Goal: Task Accomplishment & Management: Manage account settings

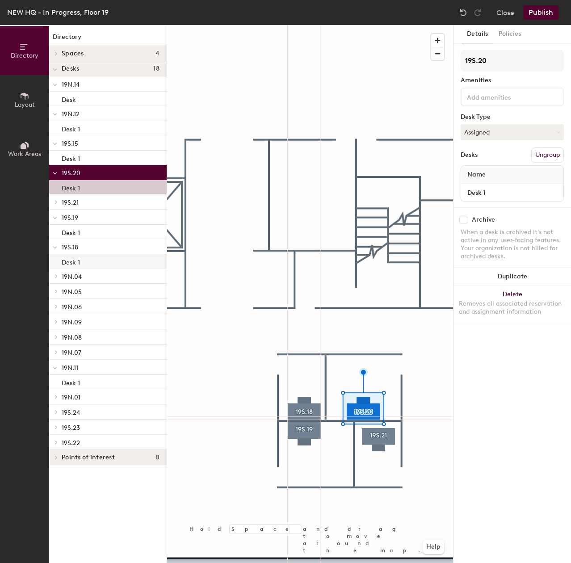
click at [420, 25] on div at bounding box center [310, 25] width 286 height 0
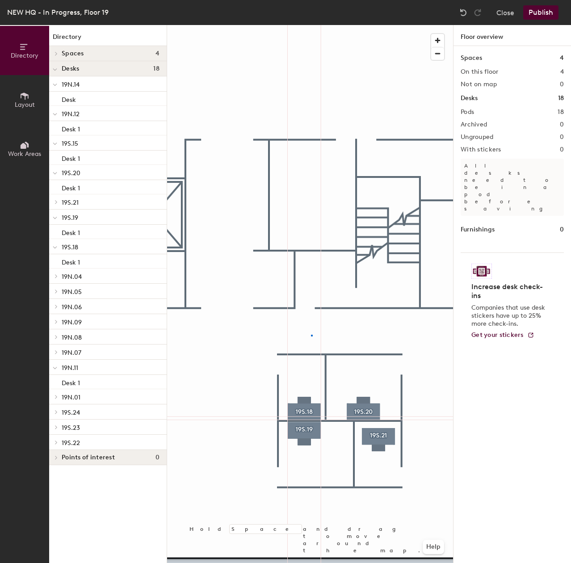
click at [312, 25] on div at bounding box center [310, 25] width 286 height 0
click at [380, 25] on div at bounding box center [310, 25] width 286 height 0
click at [356, 25] on div at bounding box center [310, 25] width 286 height 0
click at [378, 25] on div at bounding box center [310, 25] width 286 height 0
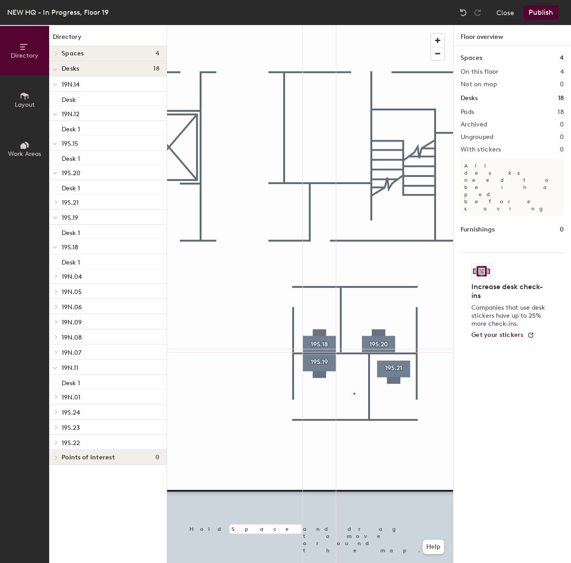
click at [355, 25] on div at bounding box center [310, 25] width 286 height 0
click at [369, 25] on div at bounding box center [310, 25] width 286 height 0
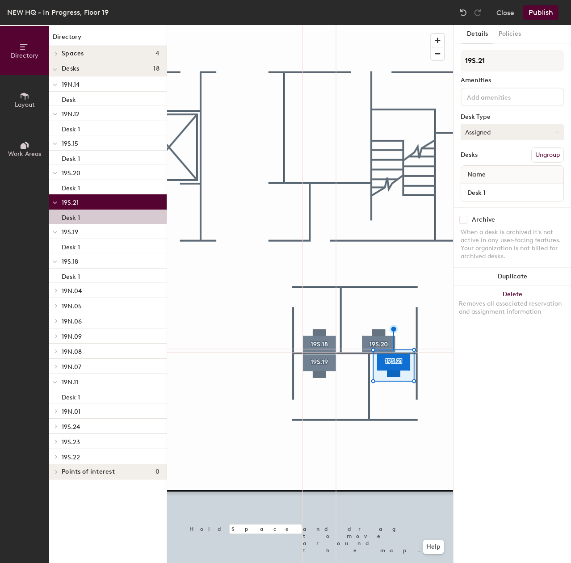
click at [500, 124] on button "Assigned" at bounding box center [512, 132] width 103 height 16
click at [498, 188] on div "Hoteled" at bounding box center [505, 186] width 89 height 13
click at [373, 25] on div at bounding box center [310, 25] width 286 height 0
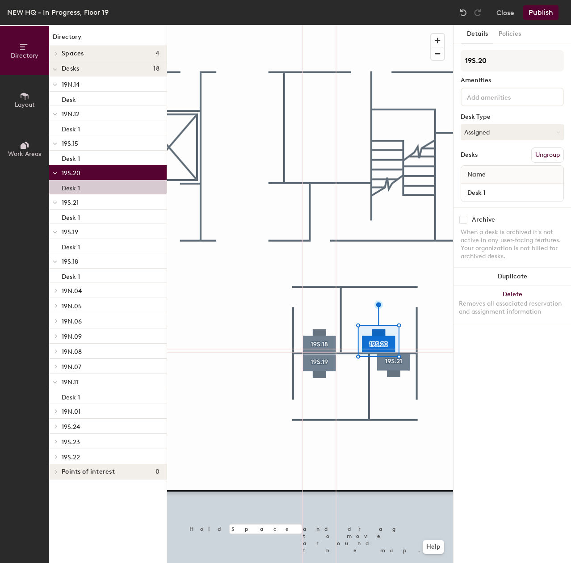
click at [520, 124] on div "19S.20 Amenities Desk Type Assigned Desks Ungroup Name Desk 1" at bounding box center [512, 128] width 103 height 157
click at [520, 128] on button "Assigned" at bounding box center [512, 132] width 103 height 16
click at [502, 187] on div "Hoteled" at bounding box center [505, 186] width 89 height 13
click at [387, 25] on div at bounding box center [310, 25] width 286 height 0
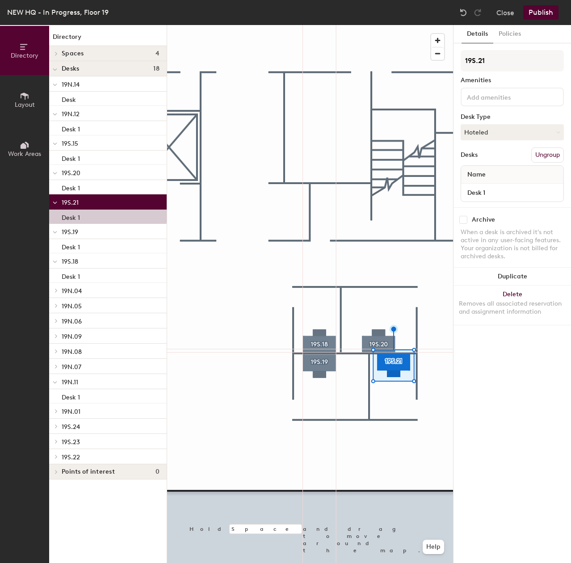
click at [378, 25] on div at bounding box center [310, 25] width 286 height 0
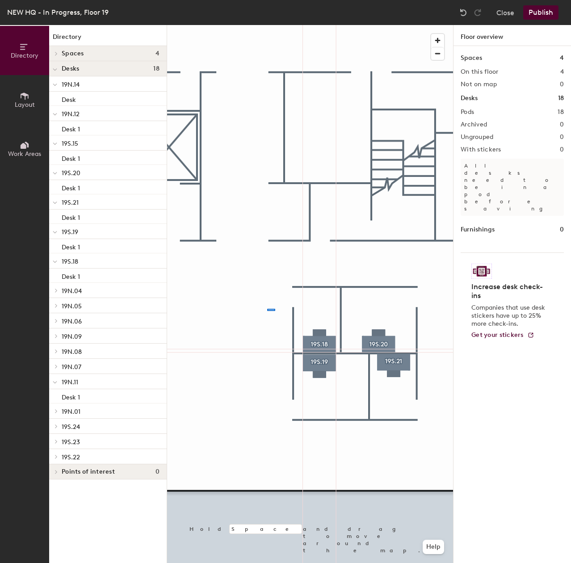
click at [274, 25] on div at bounding box center [310, 25] width 286 height 0
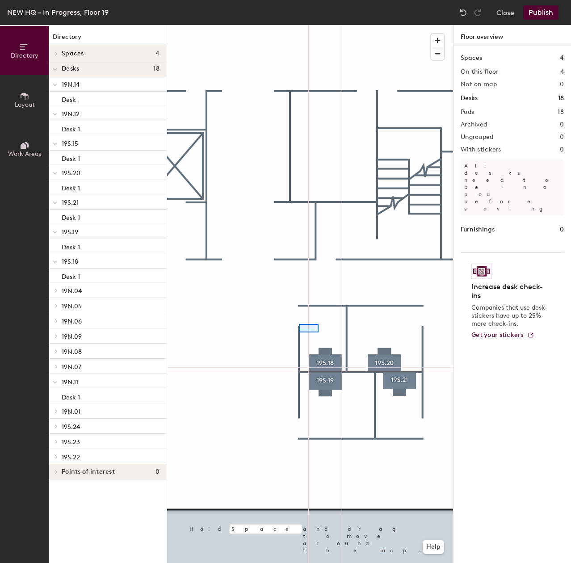
click at [307, 25] on div at bounding box center [310, 25] width 286 height 0
click at [187, 25] on div at bounding box center [310, 25] width 286 height 0
click at [547, 19] on button "Publish" at bounding box center [540, 12] width 35 height 14
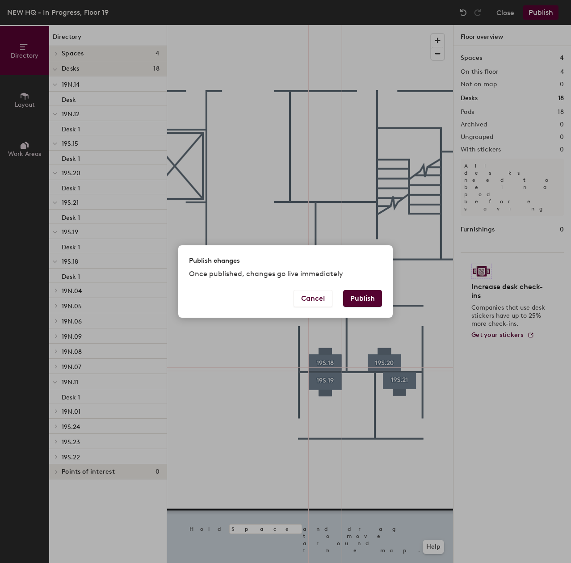
click at [357, 299] on button "Publish" at bounding box center [362, 298] width 39 height 17
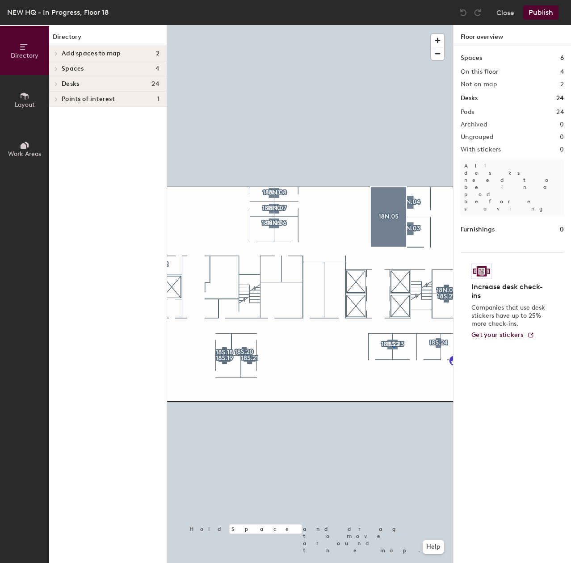
click at [393, 25] on div at bounding box center [310, 25] width 286 height 0
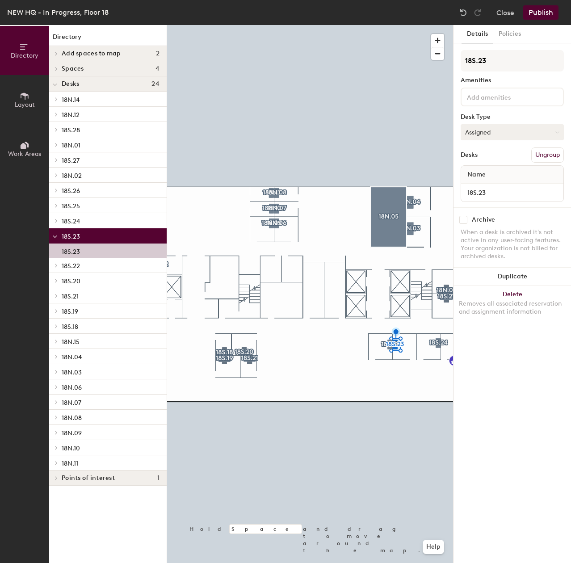
click at [543, 130] on button "Assigned" at bounding box center [512, 132] width 103 height 16
click at [505, 183] on div "Hoteled" at bounding box center [505, 186] width 89 height 13
click at [385, 25] on div at bounding box center [310, 25] width 286 height 0
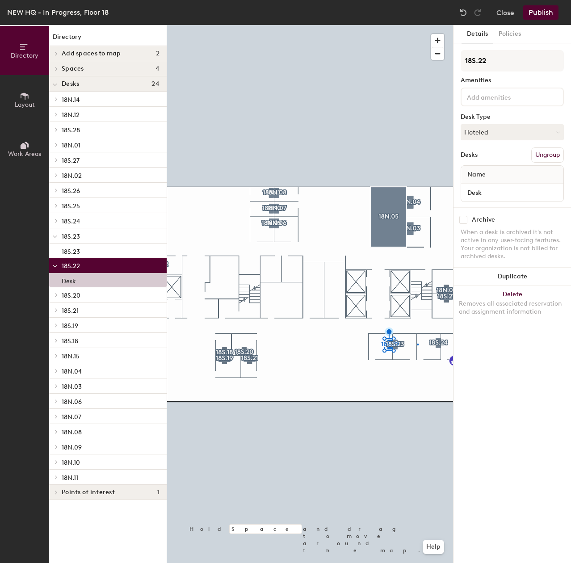
click at [417, 25] on div at bounding box center [310, 25] width 286 height 0
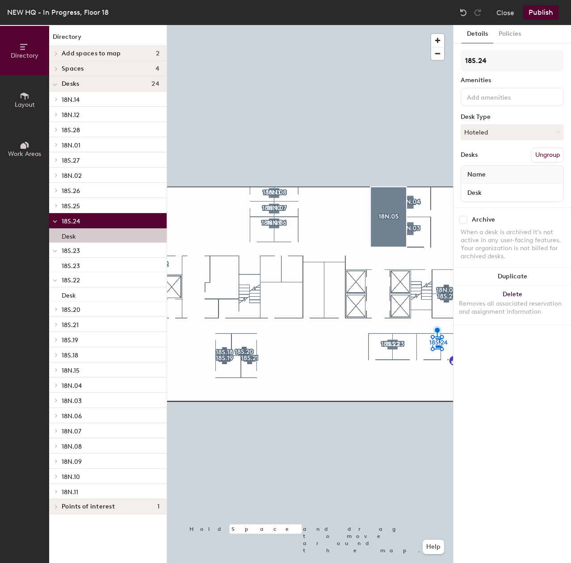
click at [412, 25] on div at bounding box center [310, 25] width 286 height 0
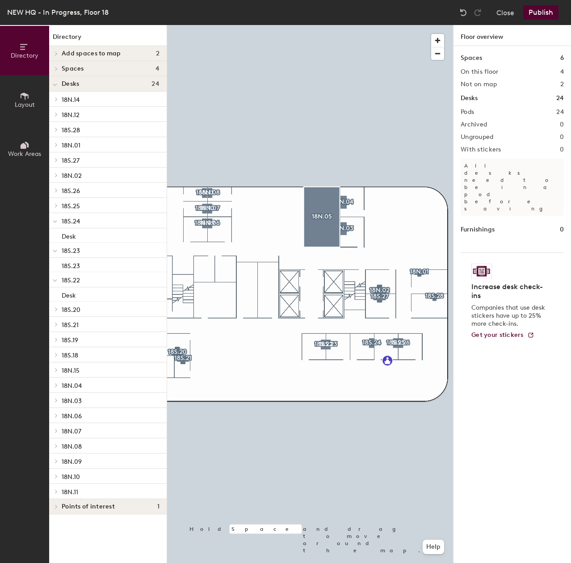
click at [397, 25] on div at bounding box center [310, 25] width 286 height 0
click at [402, 25] on div at bounding box center [310, 25] width 286 height 0
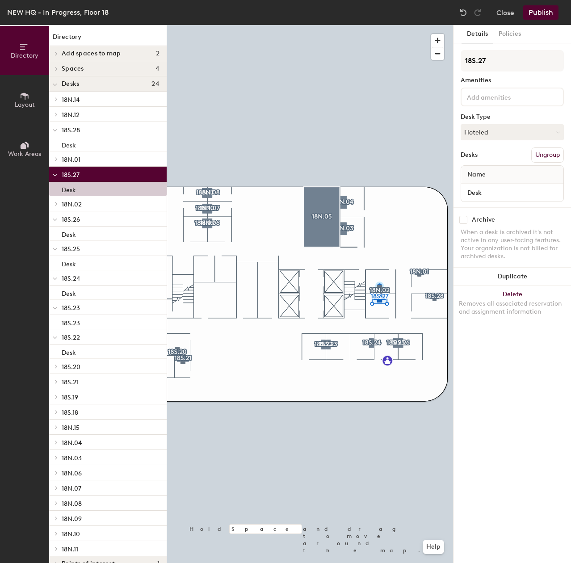
click at [346, 25] on div at bounding box center [310, 25] width 286 height 0
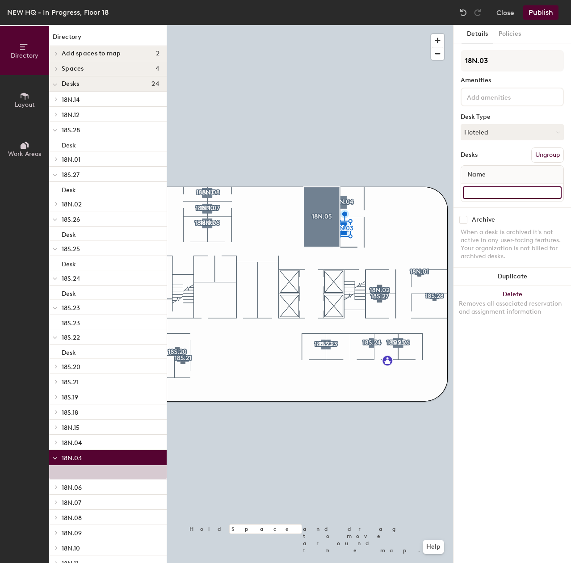
click at [491, 189] on input at bounding box center [512, 192] width 99 height 13
click at [487, 194] on input at bounding box center [512, 192] width 99 height 13
click at [341, 25] on div at bounding box center [310, 25] width 286 height 0
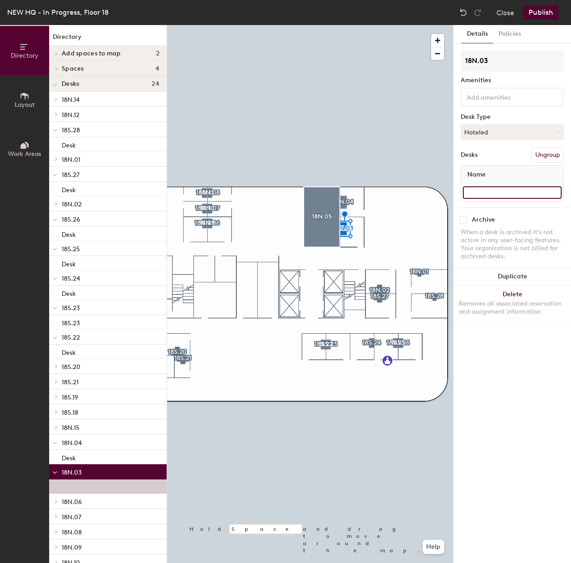
click at [481, 193] on input at bounding box center [512, 192] width 99 height 13
type input "Desk"
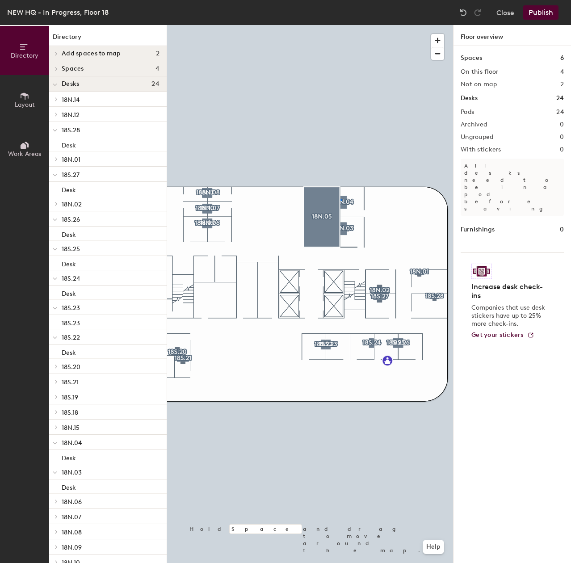
click at [341, 25] on div at bounding box center [310, 25] width 286 height 0
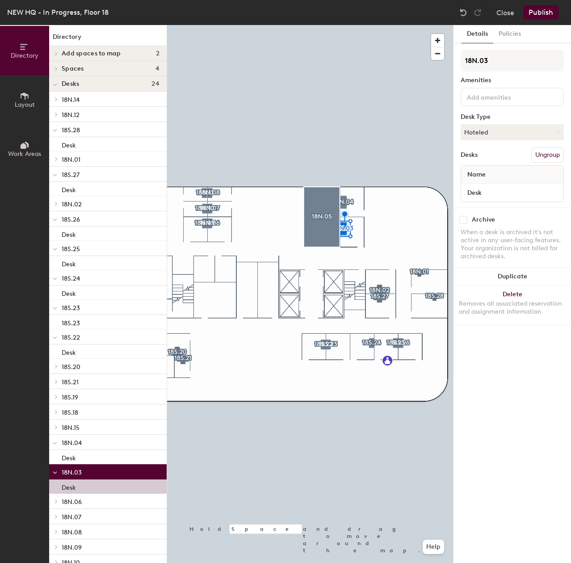
click at [540, 7] on button "Publish" at bounding box center [540, 12] width 35 height 14
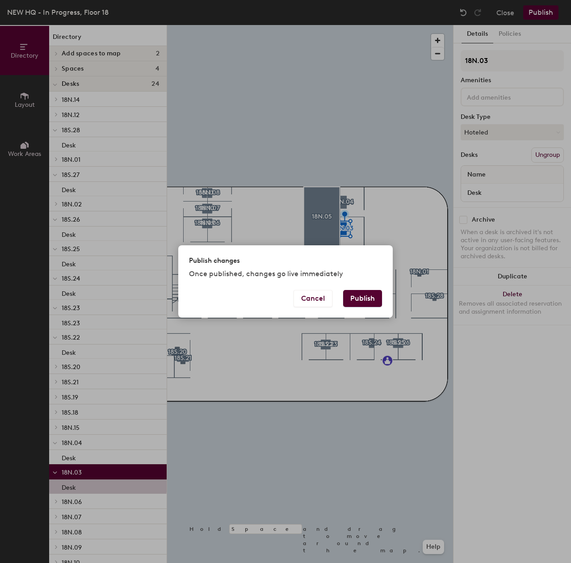
click at [364, 302] on button "Publish" at bounding box center [362, 298] width 39 height 17
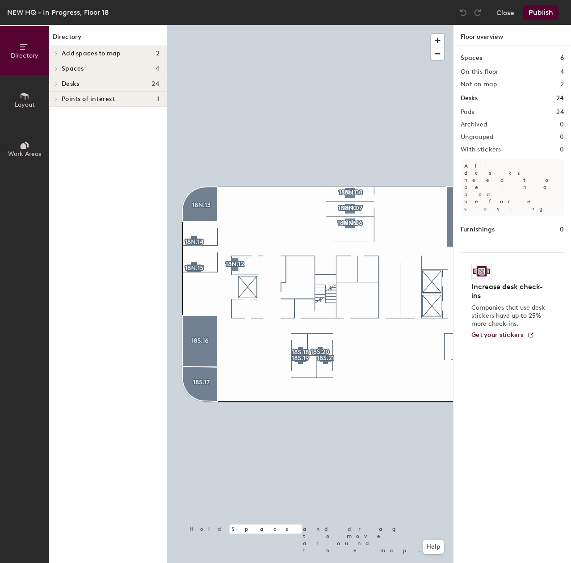
click at [556, 9] on button "Publish" at bounding box center [540, 12] width 35 height 14
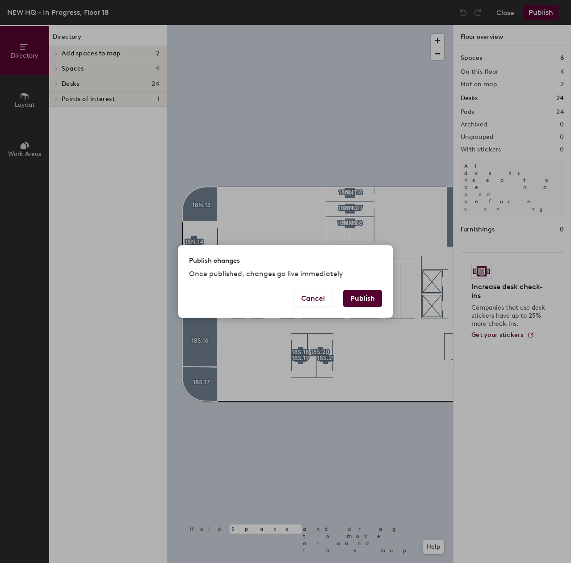
click at [365, 305] on button "Publish" at bounding box center [362, 298] width 39 height 17
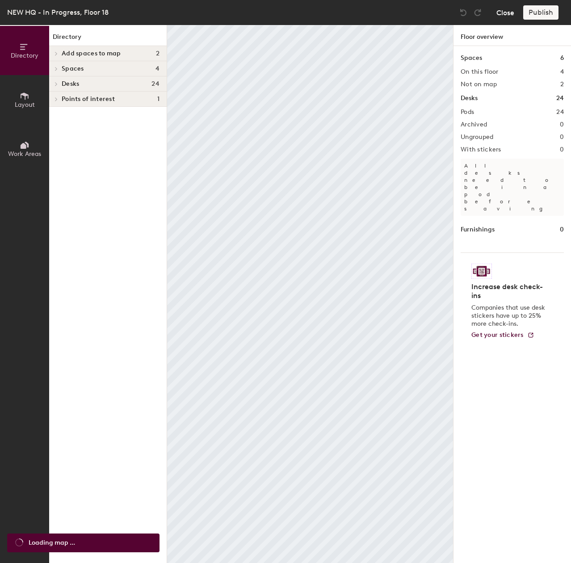
click at [506, 15] on button "Close" at bounding box center [506, 12] width 18 height 14
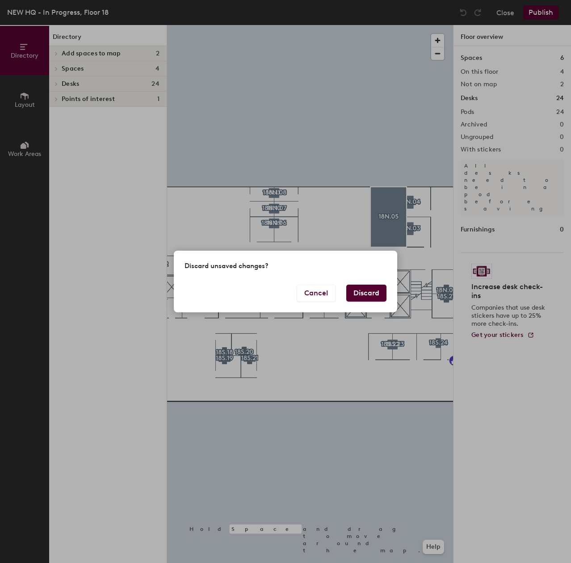
click at [361, 292] on button "Discard" at bounding box center [366, 293] width 40 height 17
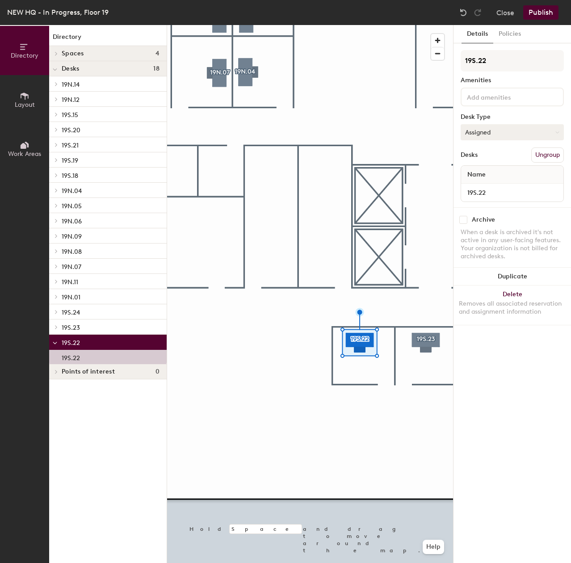
click at [480, 135] on button "Assigned" at bounding box center [512, 132] width 103 height 16
click at [480, 189] on div "Hoteled" at bounding box center [505, 186] width 89 height 13
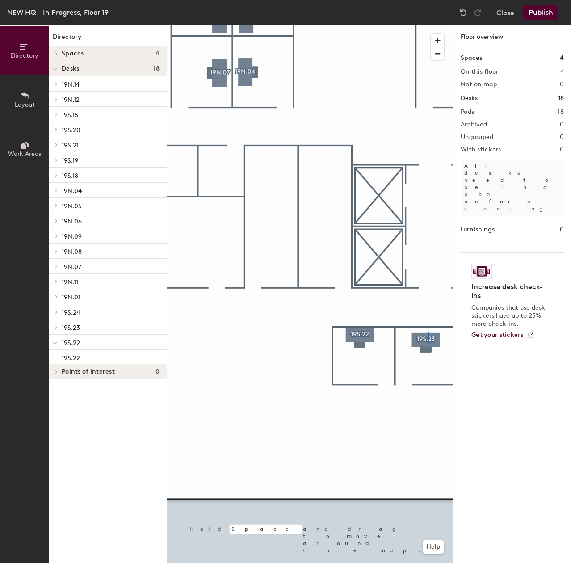
click at [428, 25] on div at bounding box center [310, 25] width 286 height 0
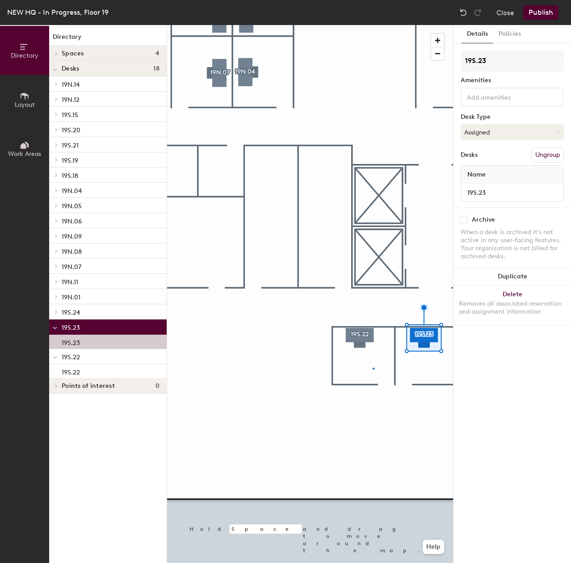
click at [374, 25] on div at bounding box center [310, 25] width 286 height 0
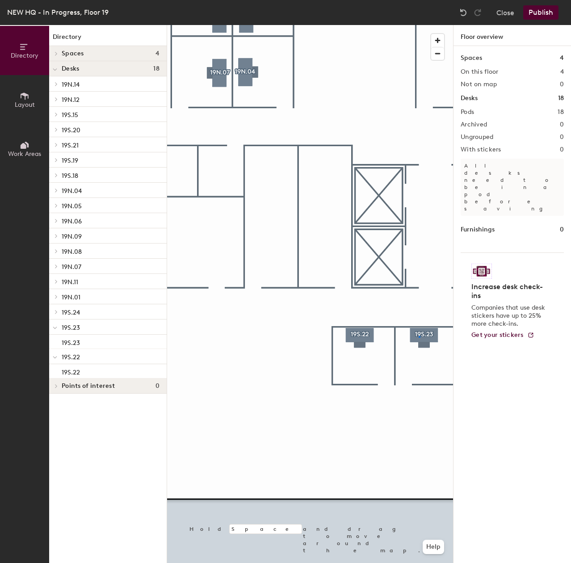
click at [419, 25] on div at bounding box center [310, 25] width 286 height 0
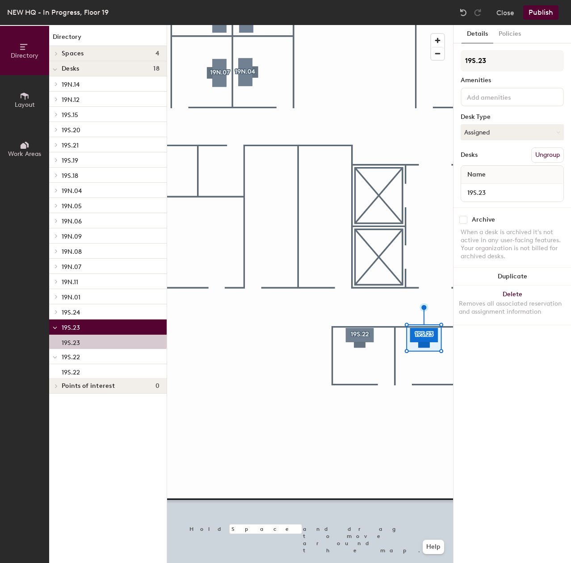
drag, startPoint x: 516, startPoint y: 130, endPoint x: 508, endPoint y: 145, distance: 17.6
click at [516, 130] on button "Assigned" at bounding box center [512, 132] width 103 height 16
click at [484, 183] on div "Hoteled" at bounding box center [505, 186] width 89 height 13
drag, startPoint x: 519, startPoint y: 191, endPoint x: 457, endPoint y: 194, distance: 61.8
click at [457, 194] on div "Details Policies 19S.23 Amenities Desk Type Hoteled Desks Ungroup Name 19S.23 A…" at bounding box center [513, 294] width 118 height 538
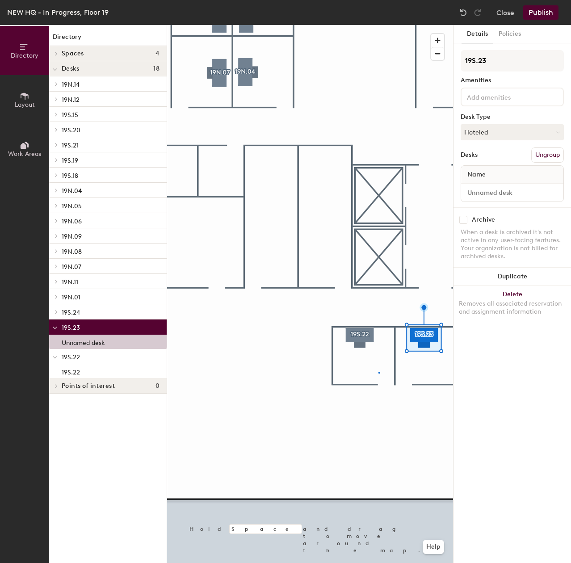
click at [380, 25] on div at bounding box center [310, 25] width 286 height 0
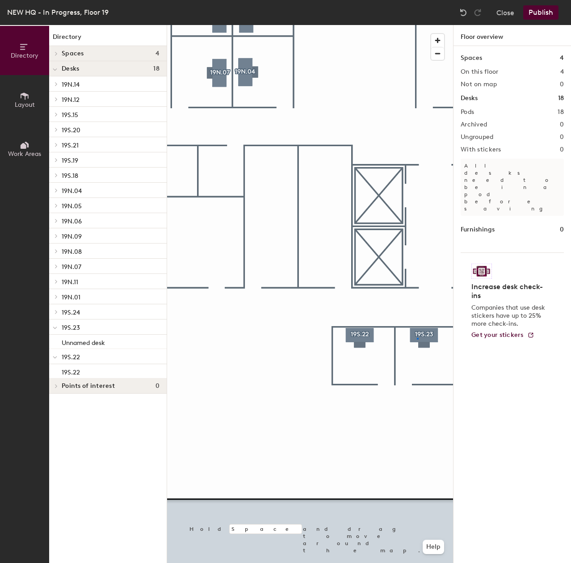
click at [417, 25] on div at bounding box center [310, 25] width 286 height 0
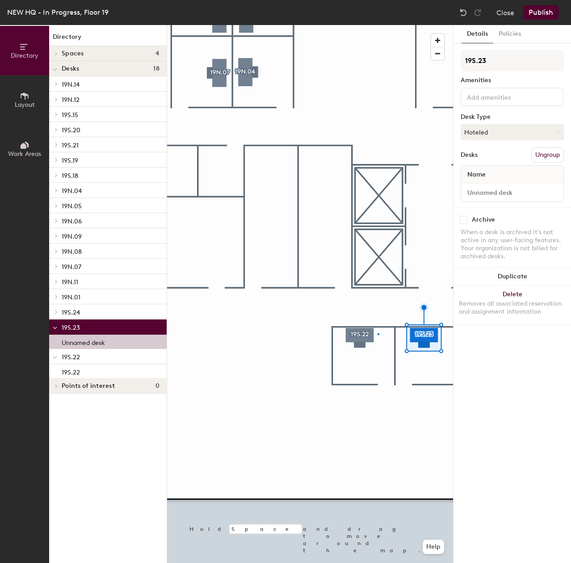
click at [378, 25] on div at bounding box center [310, 25] width 286 height 0
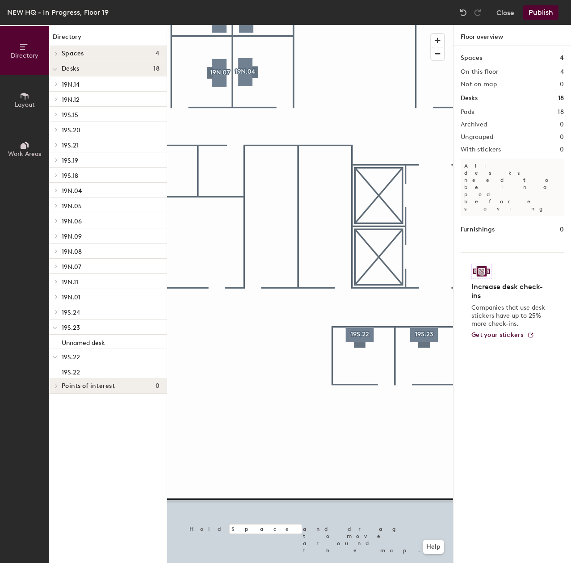
click at [355, 25] on div at bounding box center [310, 25] width 286 height 0
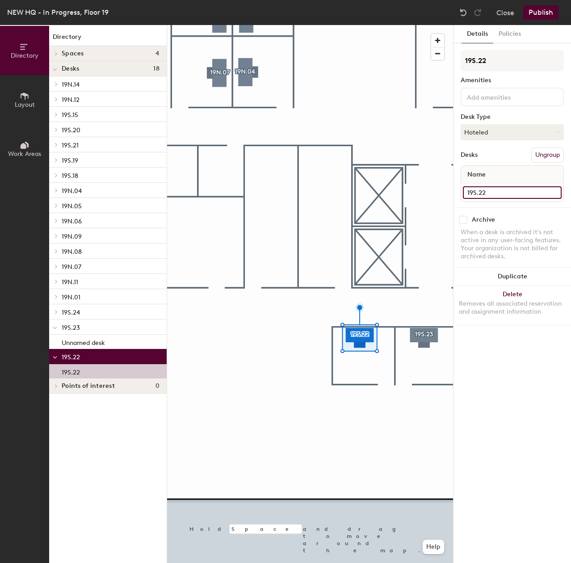
click at [449, 192] on div "Directory Layout Work Areas Directory Spaces 4 19N.12 19S.16 19S.17 19S.25 Desk…" at bounding box center [285, 294] width 571 height 538
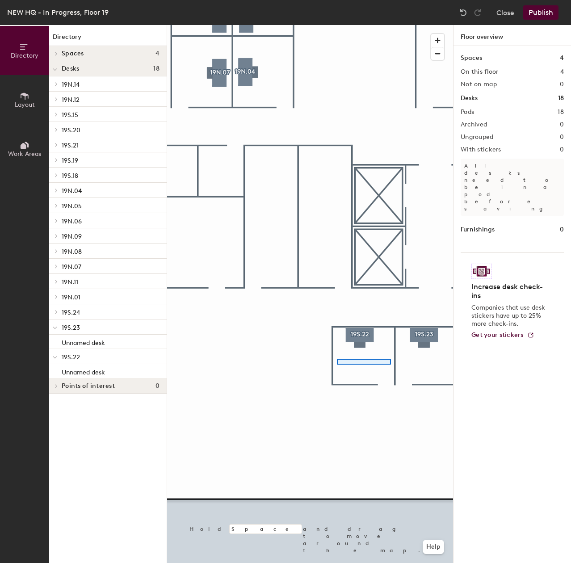
drag, startPoint x: 506, startPoint y: 187, endPoint x: 378, endPoint y: 363, distance: 217.9
click at [340, 25] on div at bounding box center [310, 25] width 286 height 0
click at [355, 25] on div at bounding box center [310, 25] width 286 height 0
click at [371, 25] on div at bounding box center [310, 25] width 286 height 0
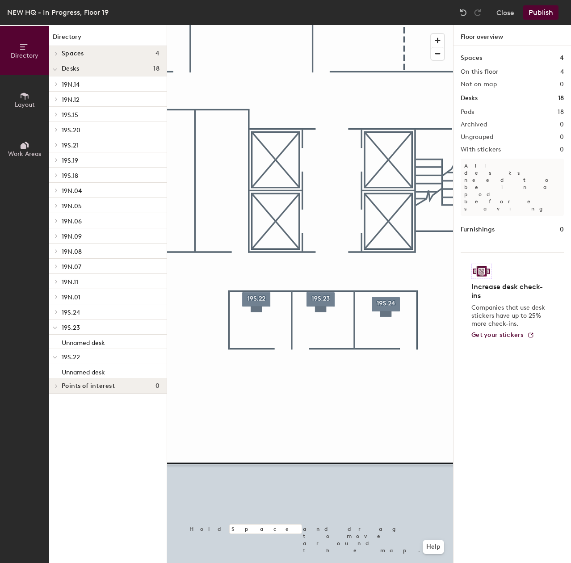
click at [380, 25] on div at bounding box center [310, 25] width 286 height 0
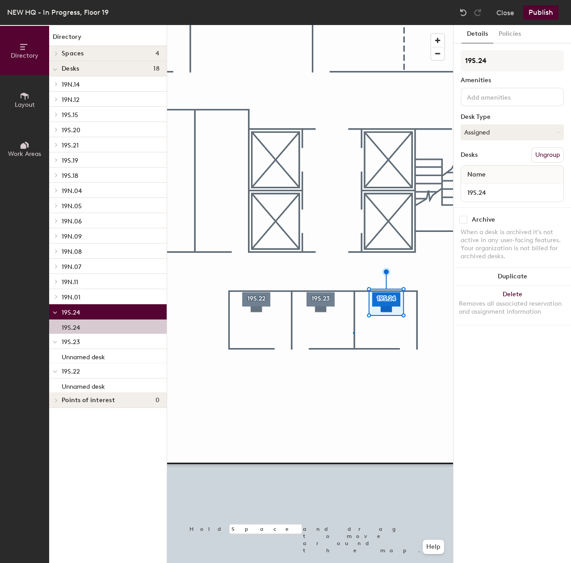
click at [354, 25] on div at bounding box center [310, 25] width 286 height 0
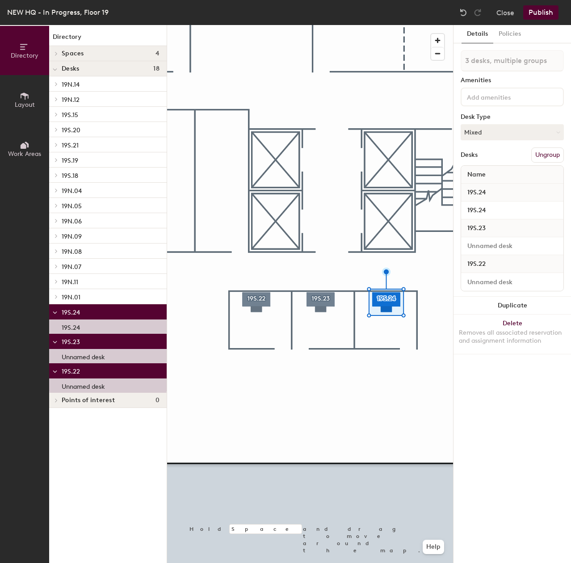
click at [443, 25] on div at bounding box center [310, 25] width 286 height 0
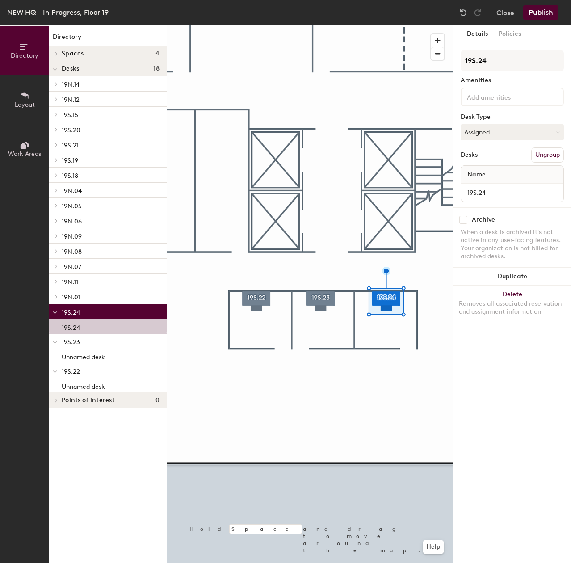
click at [369, 25] on div at bounding box center [310, 25] width 286 height 0
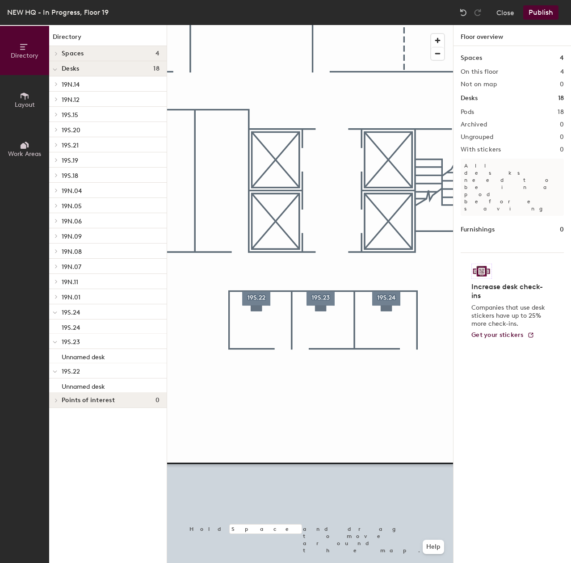
click at [395, 25] on div at bounding box center [310, 25] width 286 height 0
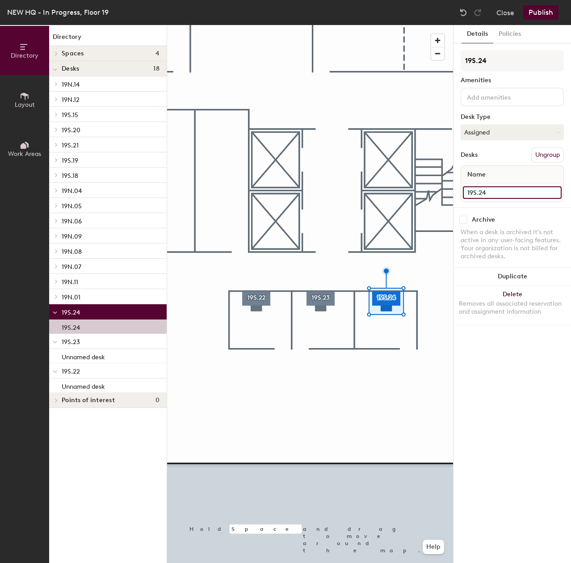
click at [449, 192] on div "Directory Layout Work Areas Directory Spaces 4 19N.12 19S.16 19S.17 19S.25 Desk…" at bounding box center [285, 294] width 571 height 538
click at [485, 137] on button "Assigned" at bounding box center [512, 132] width 103 height 16
click at [486, 131] on button "Assigned" at bounding box center [512, 132] width 103 height 16
click at [486, 181] on div "Hoteled" at bounding box center [505, 186] width 89 height 13
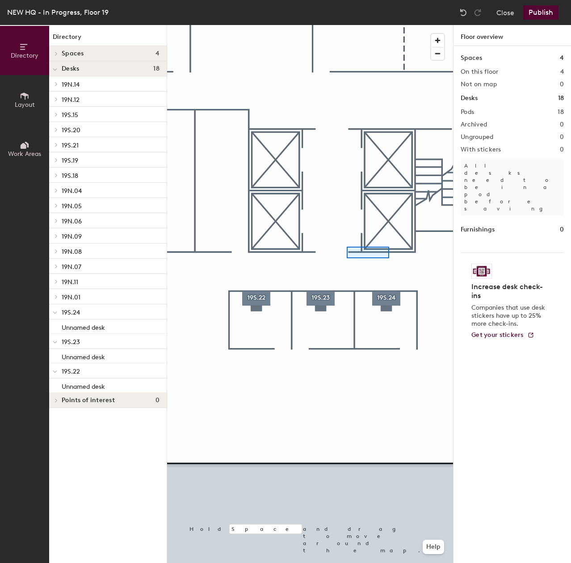
click at [337, 25] on div at bounding box center [310, 25] width 286 height 0
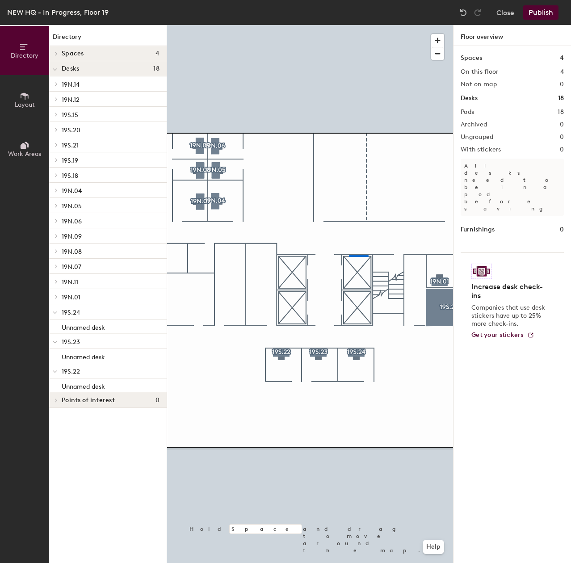
click at [302, 25] on div at bounding box center [310, 25] width 286 height 0
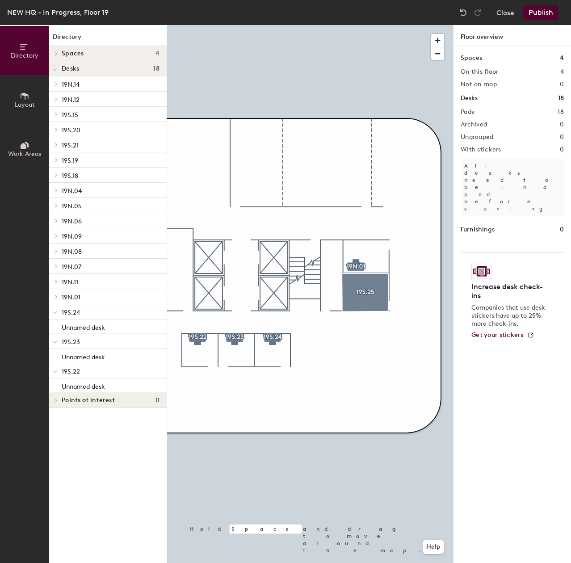
click at [358, 25] on div at bounding box center [310, 25] width 286 height 0
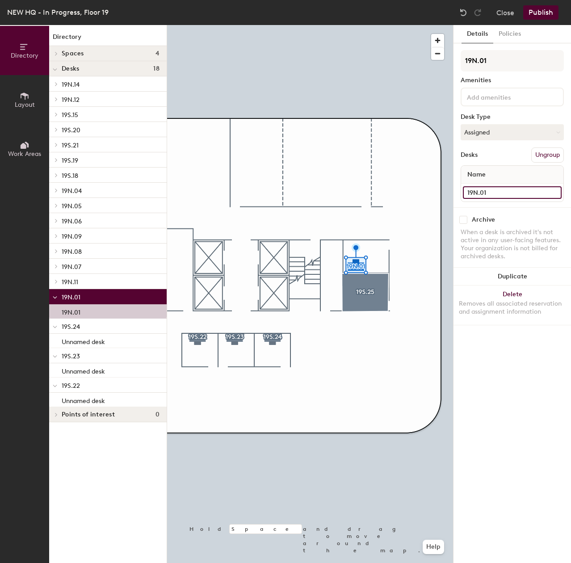
click at [361, 172] on div "Directory Layout Work Areas Directory Spaces 4 19N.12 19S.16 19S.17 19S.25 Desk…" at bounding box center [285, 294] width 571 height 538
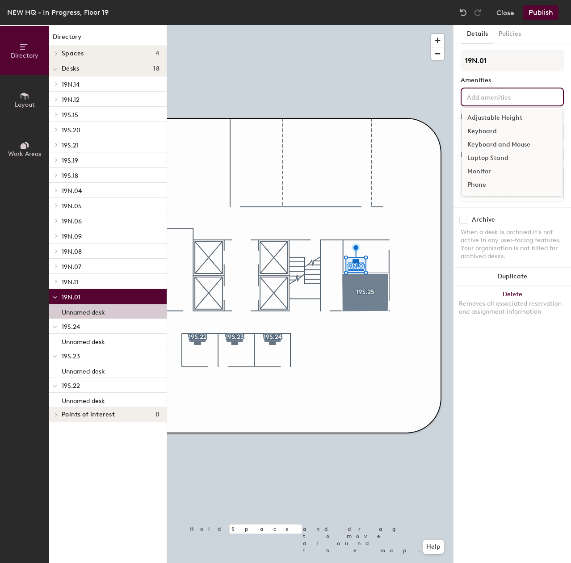
click at [496, 99] on input at bounding box center [505, 96] width 80 height 11
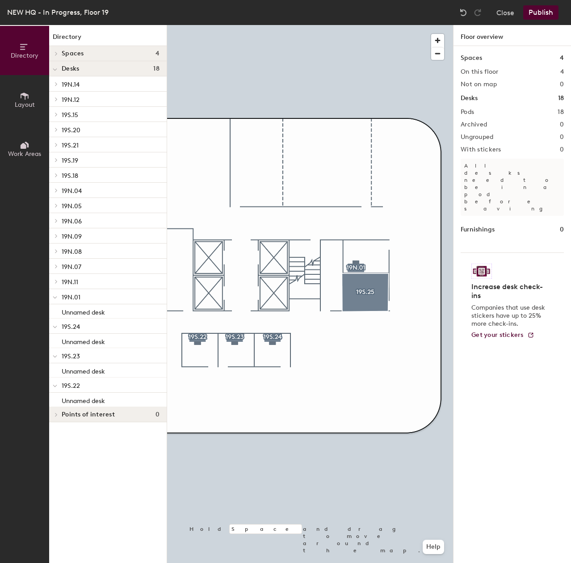
click at [350, 25] on div at bounding box center [310, 25] width 286 height 0
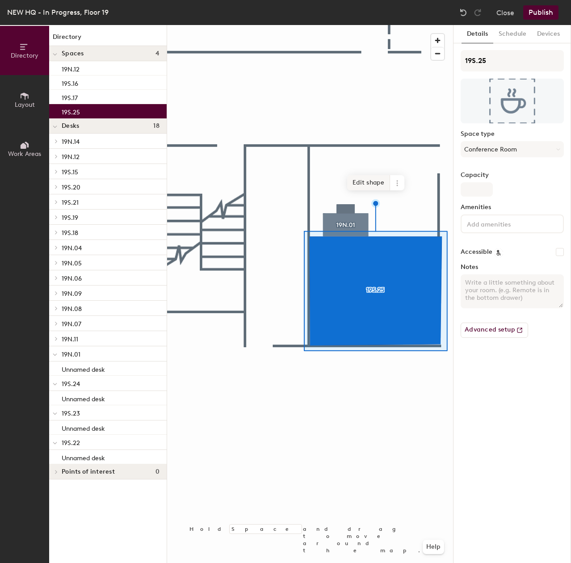
click at [376, 189] on span "Edit shape" at bounding box center [368, 182] width 43 height 15
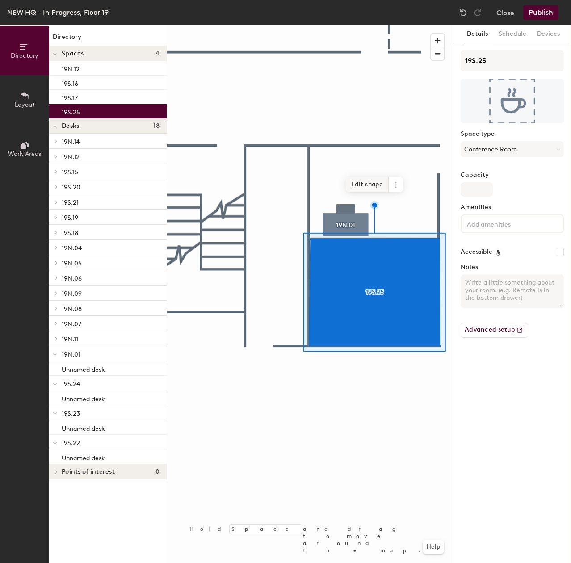
click at [366, 184] on span "Edit shape" at bounding box center [367, 184] width 43 height 15
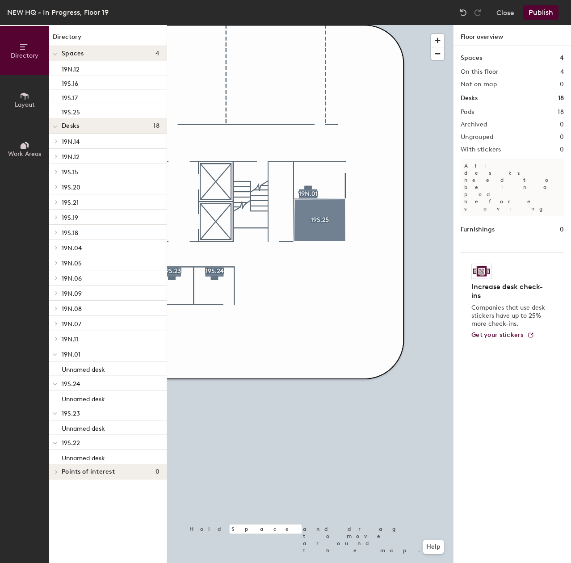
click at [314, 25] on div at bounding box center [310, 25] width 286 height 0
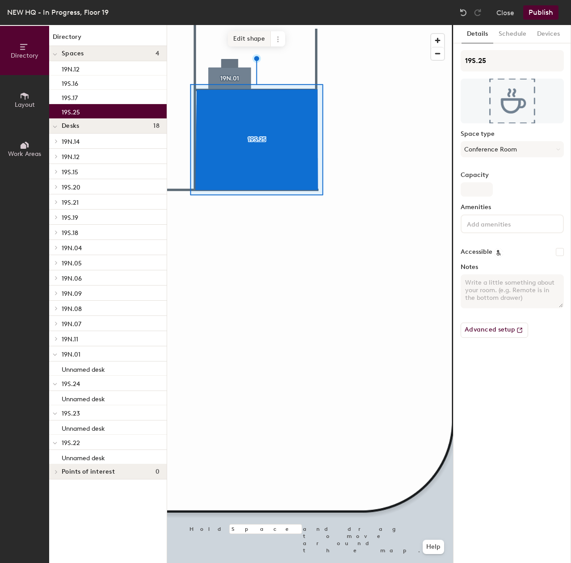
click at [243, 40] on span "Edit shape" at bounding box center [249, 38] width 43 height 15
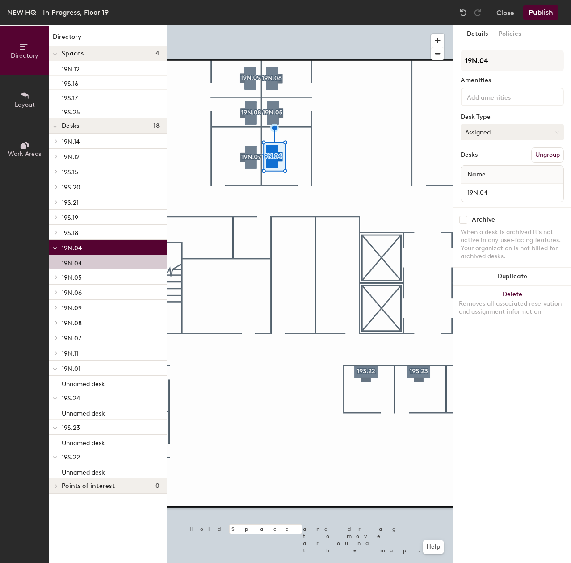
click at [487, 129] on button "Assigned" at bounding box center [512, 132] width 103 height 16
click at [482, 190] on div "Hoteled" at bounding box center [505, 186] width 89 height 13
click at [496, 190] on input "19N.04" at bounding box center [512, 192] width 99 height 13
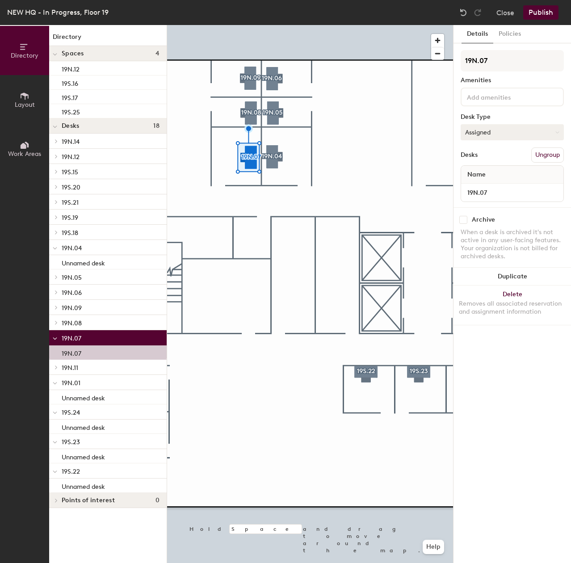
click at [499, 131] on button "Assigned" at bounding box center [512, 132] width 103 height 16
click at [504, 192] on div "Hoteled" at bounding box center [505, 186] width 89 height 13
click at [414, 180] on div "Directory Layout Work Areas Directory Spaces 4 19N.12 19S.16 19S.17 19S.25 Desk…" at bounding box center [285, 294] width 571 height 538
drag, startPoint x: 549, startPoint y: 190, endPoint x: 462, endPoint y: 184, distance: 87.4
click at [249, 25] on div at bounding box center [310, 25] width 286 height 0
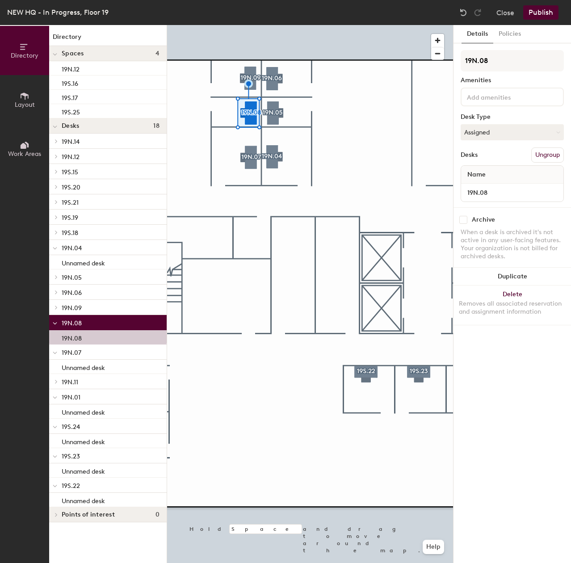
click at [512, 201] on div "Name 19N.08" at bounding box center [512, 183] width 103 height 37
click at [397, 192] on div "Directory Layout Work Areas Directory Spaces 4 19N.12 19S.16 19S.17 19S.25 Desk…" at bounding box center [285, 294] width 571 height 538
drag, startPoint x: 511, startPoint y: 193, endPoint x: 468, endPoint y: 169, distance: 49.4
click at [248, 25] on div at bounding box center [310, 25] width 286 height 0
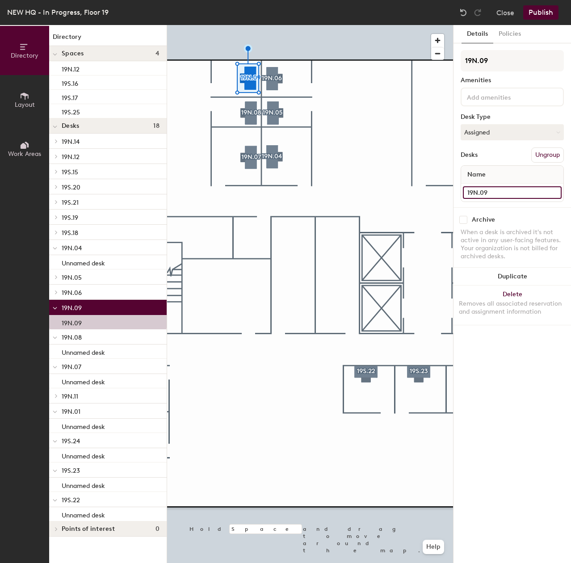
click at [399, 194] on div "Directory Layout Work Areas Directory Spaces 4 19N.12 19S.16 19S.17 19S.25 Desk…" at bounding box center [285, 294] width 571 height 538
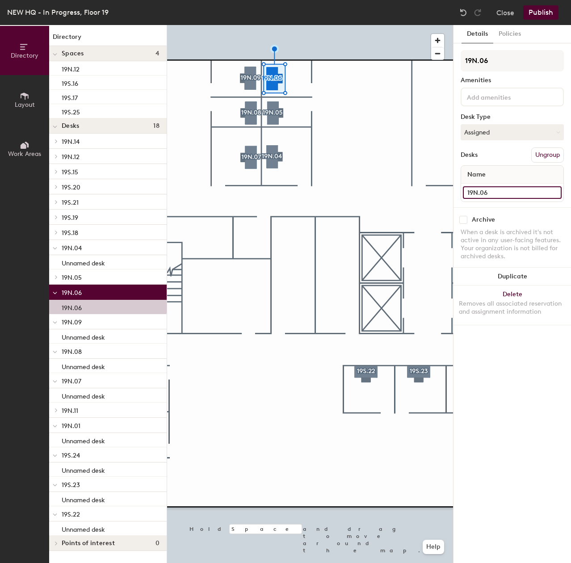
click at [401, 171] on div "Directory Layout Work Areas Directory Spaces 4 19N.12 19S.16 19S.17 19S.25 Desk…" at bounding box center [285, 294] width 571 height 538
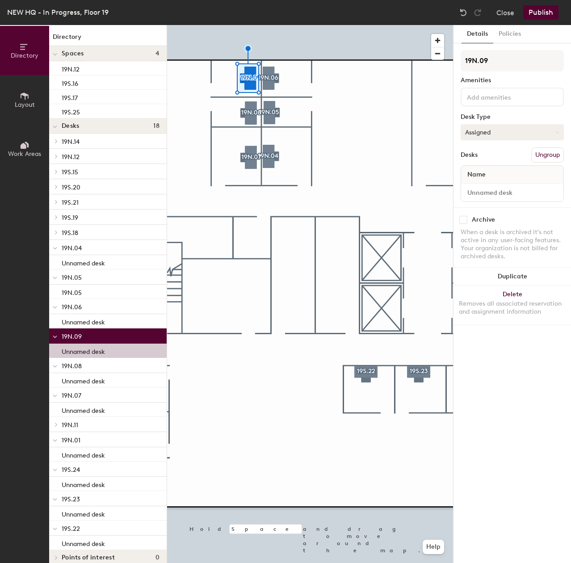
click at [480, 129] on button "Assigned" at bounding box center [512, 132] width 103 height 16
click at [488, 185] on div "Hoteled" at bounding box center [505, 186] width 89 height 13
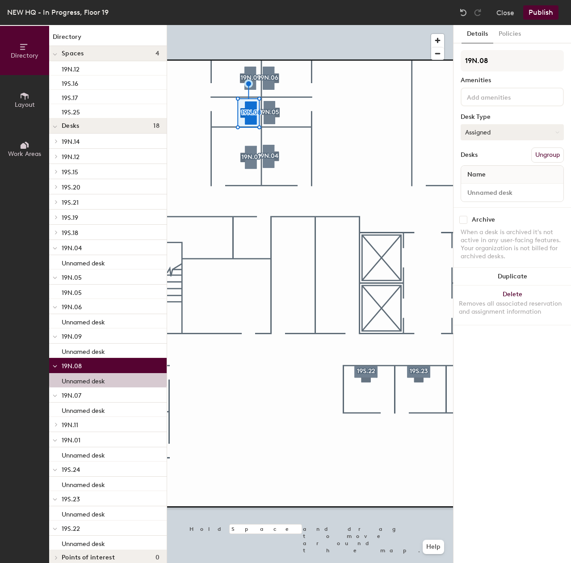
click at [535, 135] on button "Assigned" at bounding box center [512, 132] width 103 height 16
click at [499, 187] on div "Hoteled" at bounding box center [505, 186] width 89 height 13
click at [266, 25] on div at bounding box center [310, 25] width 286 height 0
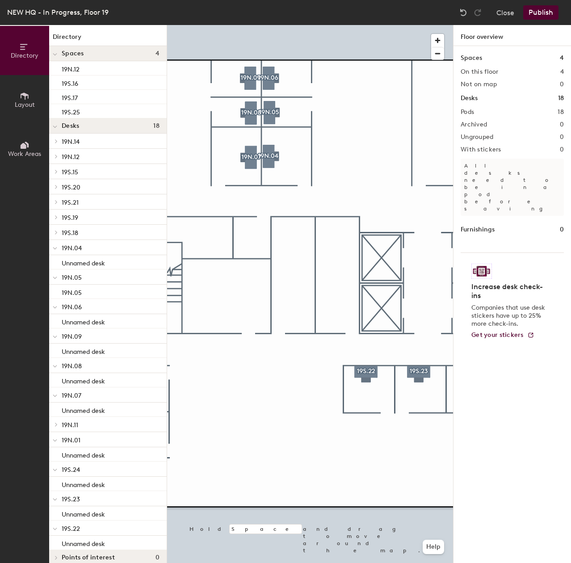
click at [274, 25] on div at bounding box center [310, 25] width 286 height 0
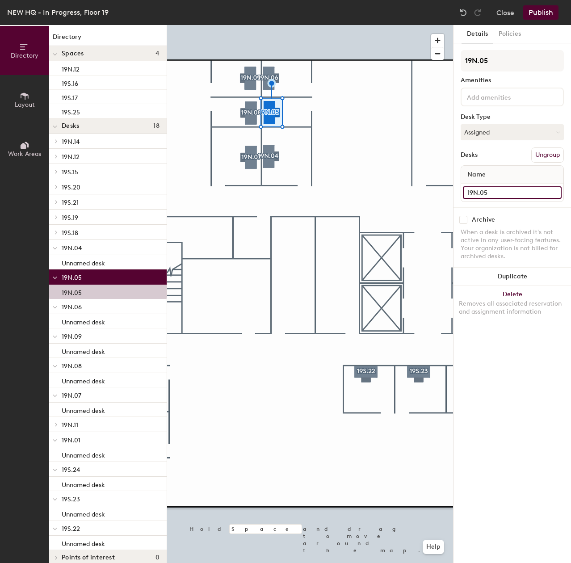
click at [440, 194] on div "Directory Layout Work Areas Directory Spaces 4 19N.12 19S.16 19S.17 19S.25 Desk…" at bounding box center [285, 294] width 571 height 538
click at [503, 133] on button "Assigned" at bounding box center [512, 132] width 103 height 16
click at [486, 190] on div "Hoteled" at bounding box center [505, 186] width 89 height 13
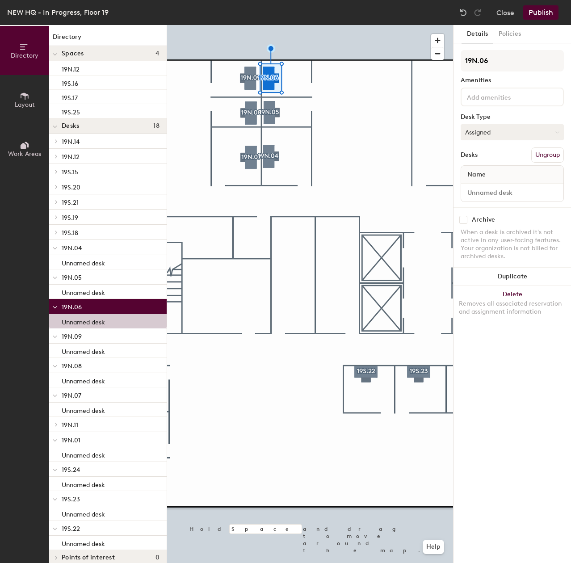
click at [494, 129] on button "Assigned" at bounding box center [512, 132] width 103 height 16
click at [484, 183] on div "Hoteled" at bounding box center [505, 186] width 89 height 13
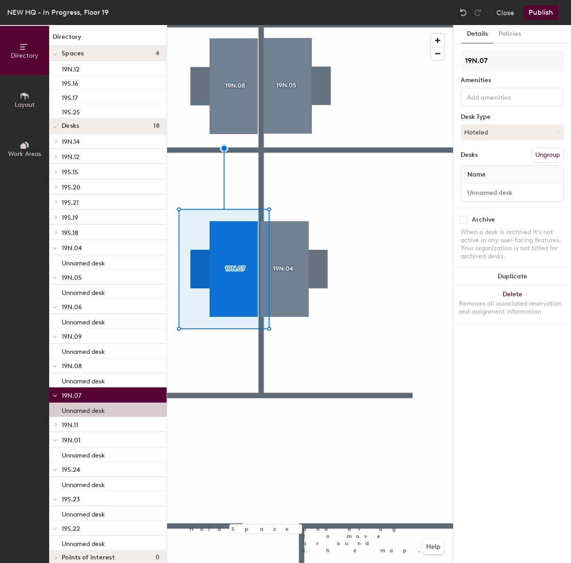
click at [308, 25] on div at bounding box center [310, 25] width 286 height 0
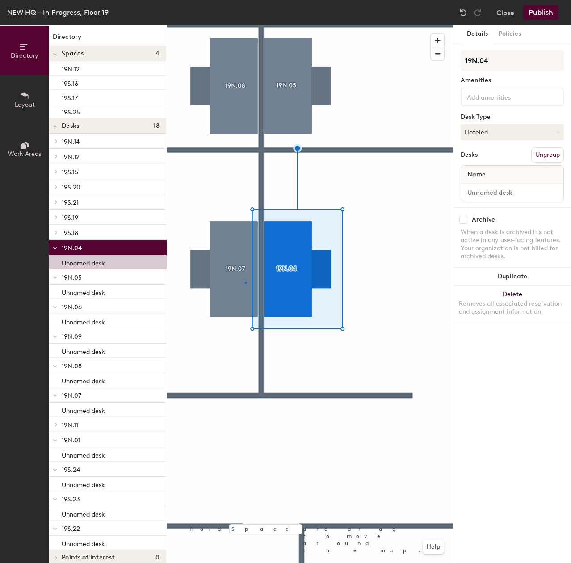
click at [245, 25] on div at bounding box center [310, 25] width 286 height 0
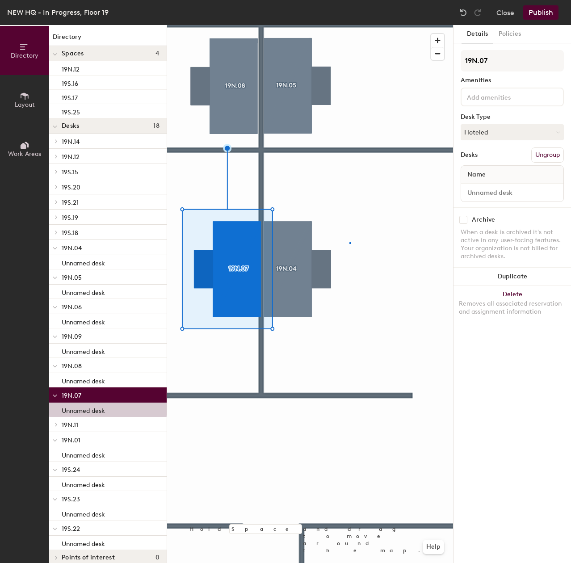
click at [350, 25] on div at bounding box center [310, 25] width 286 height 0
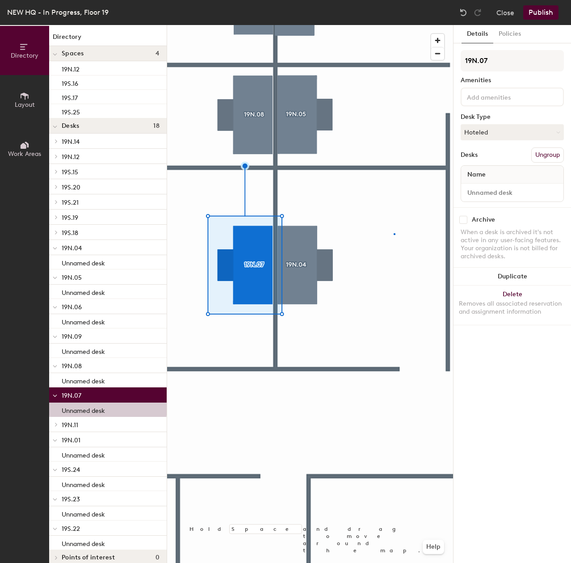
click at [394, 25] on div at bounding box center [310, 25] width 286 height 0
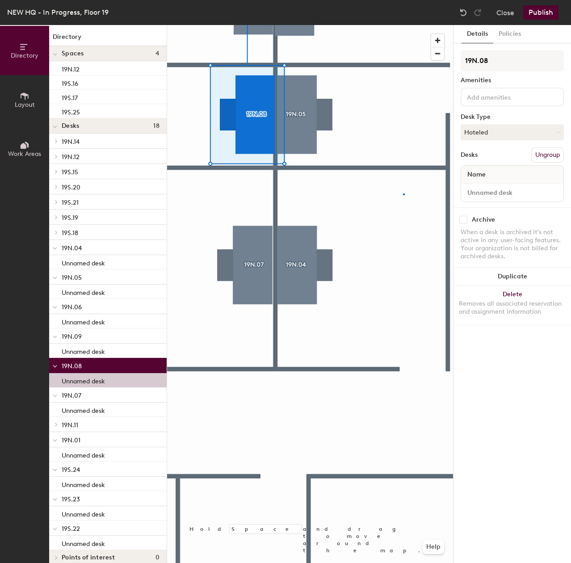
click at [404, 25] on div at bounding box center [310, 25] width 286 height 0
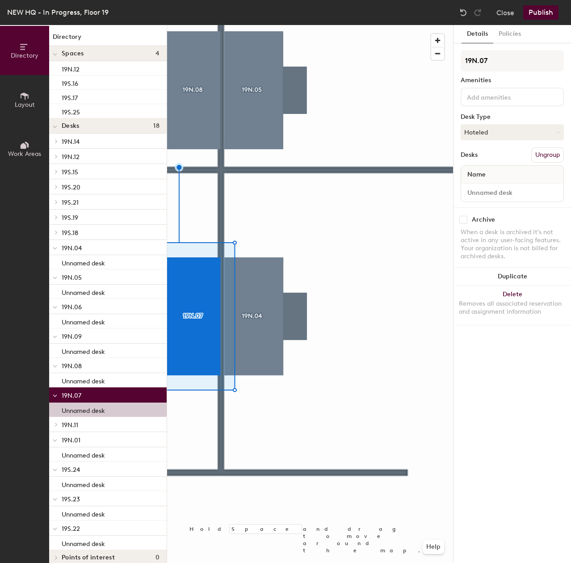
click at [382, 25] on div at bounding box center [310, 25] width 286 height 0
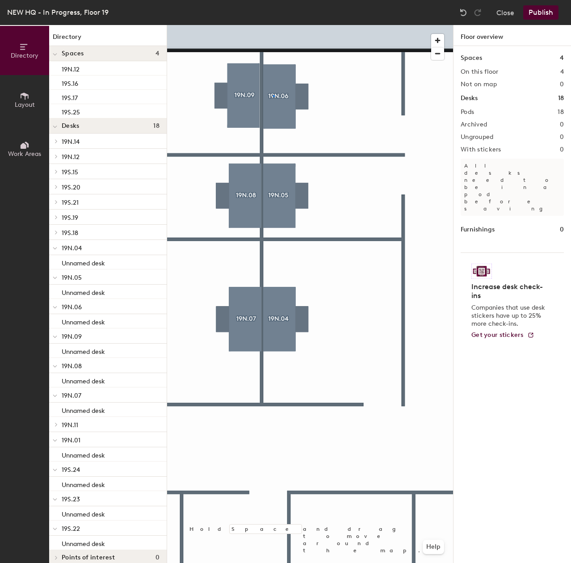
click at [272, 25] on div at bounding box center [310, 25] width 286 height 0
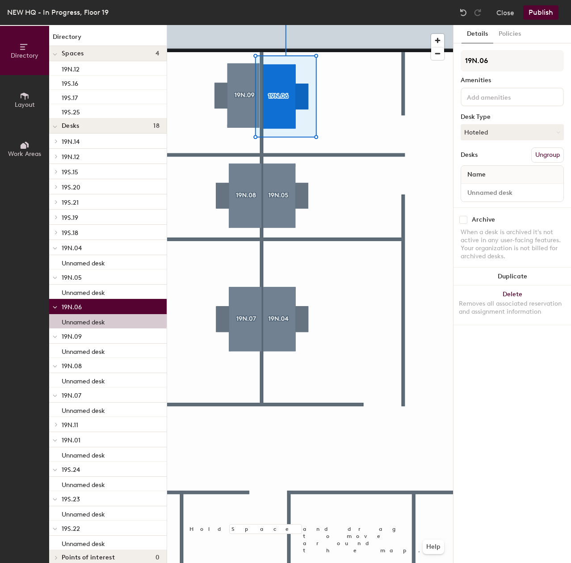
click at [236, 25] on div at bounding box center [310, 25] width 286 height 0
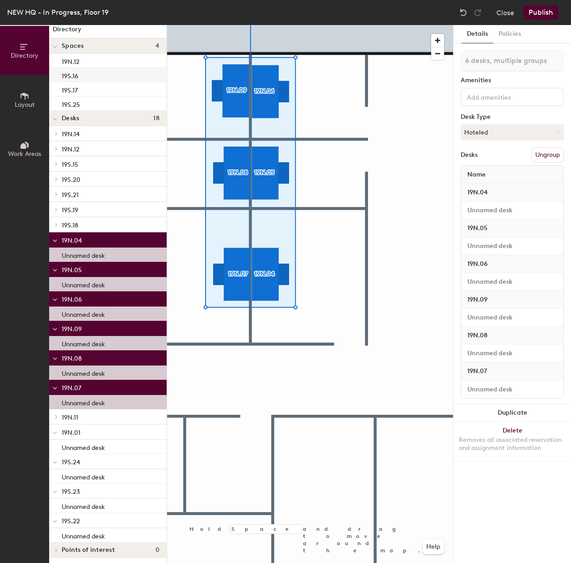
scroll to position [9, 0]
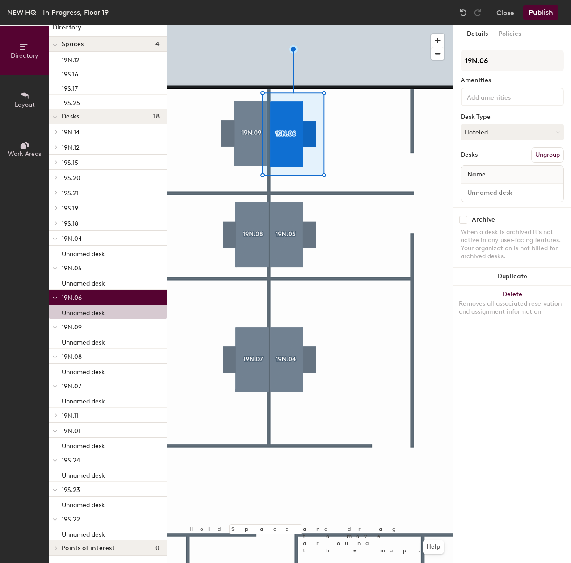
click at [351, 25] on div at bounding box center [310, 25] width 286 height 0
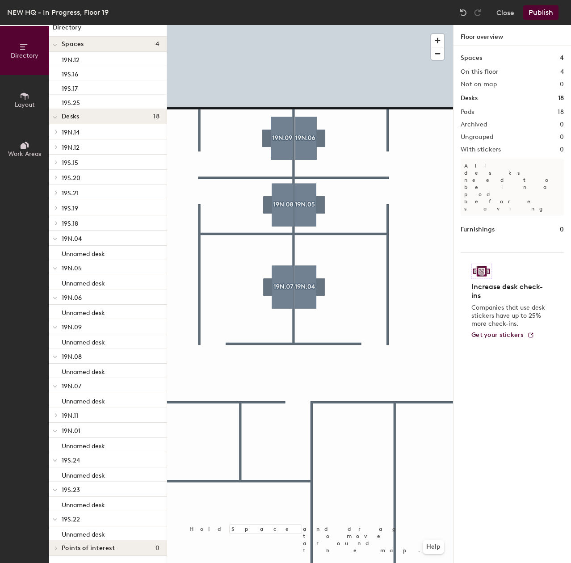
click at [169, 196] on div "Directory Layout Work Areas Directory Spaces 4 19N.12 19S.16 19S.17 19S.25 Desk…" at bounding box center [285, 294] width 571 height 538
drag, startPoint x: 157, startPoint y: 195, endPoint x: 293, endPoint y: 305, distance: 175.1
click at [295, 25] on div at bounding box center [310, 25] width 286 height 0
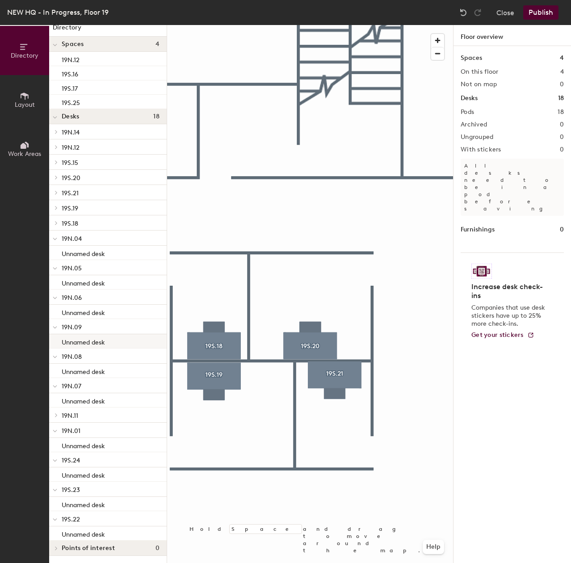
click at [206, 25] on div at bounding box center [310, 25] width 286 height 0
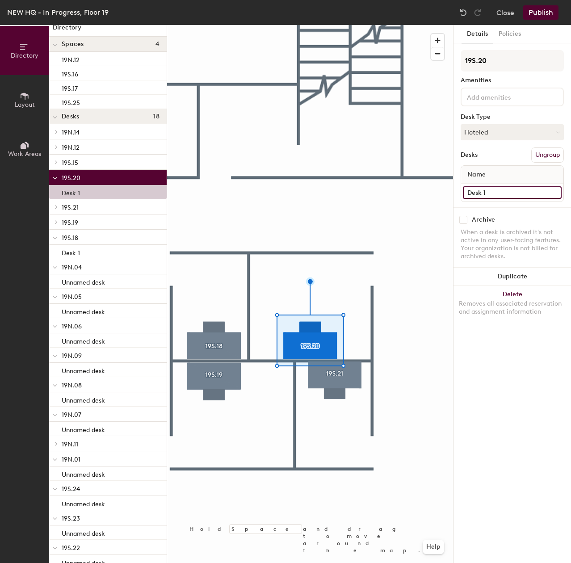
click at [494, 195] on input "Desk 1" at bounding box center [512, 192] width 99 height 13
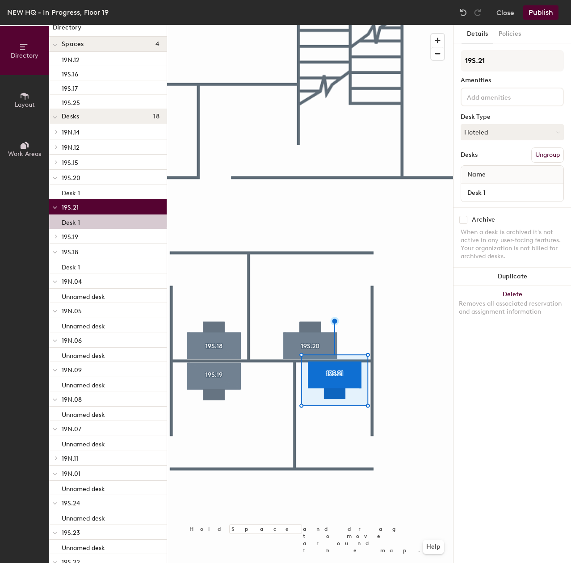
click at [428, 25] on div at bounding box center [310, 25] width 286 height 0
click at [226, 25] on div at bounding box center [310, 25] width 286 height 0
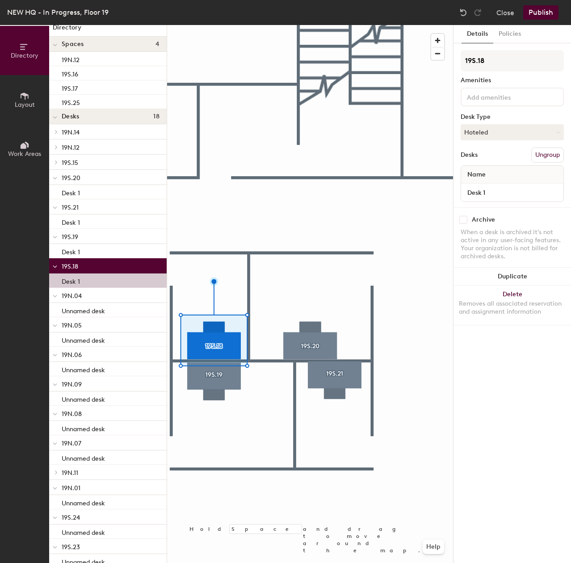
click at [325, 25] on div at bounding box center [310, 25] width 286 height 0
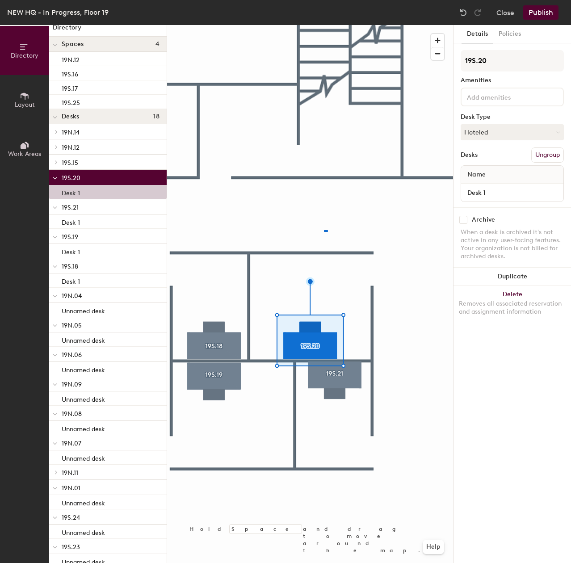
click at [324, 25] on div at bounding box center [310, 25] width 286 height 0
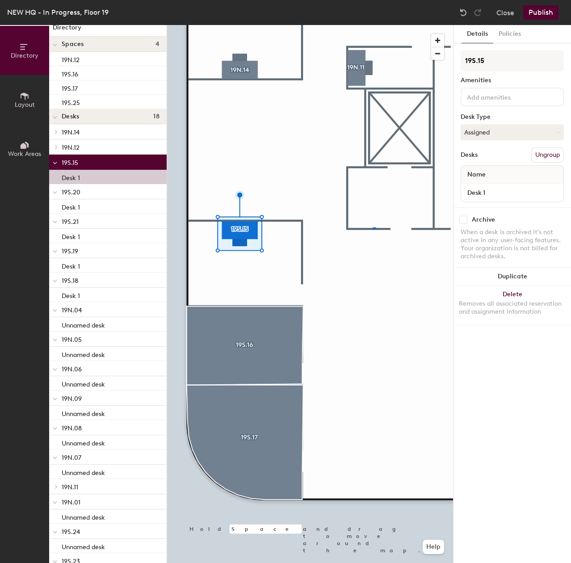
click at [372, 25] on div at bounding box center [310, 25] width 286 height 0
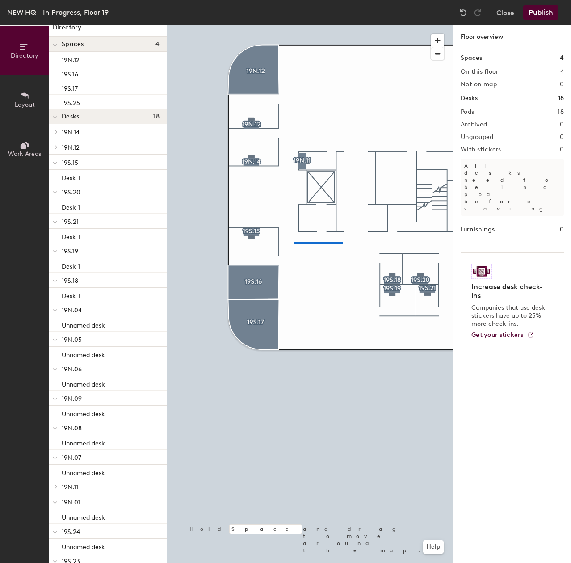
click at [294, 25] on div at bounding box center [310, 25] width 286 height 0
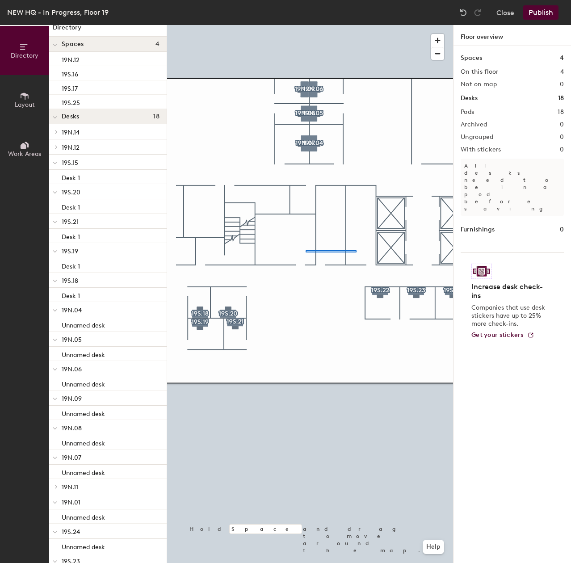
click at [306, 25] on div at bounding box center [310, 25] width 286 height 0
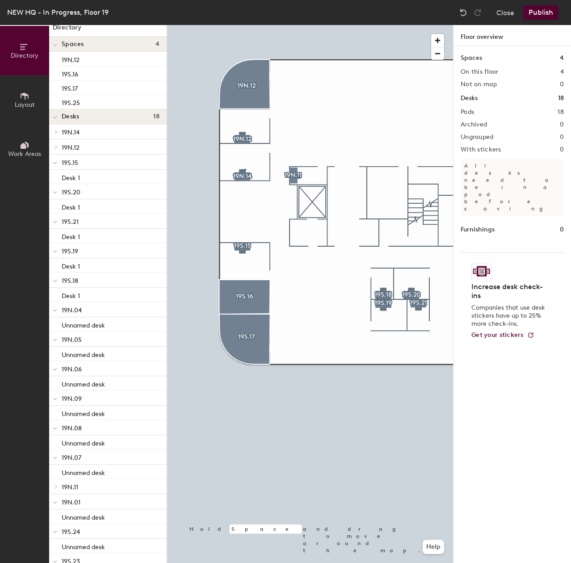
click at [245, 25] on div at bounding box center [310, 25] width 286 height 0
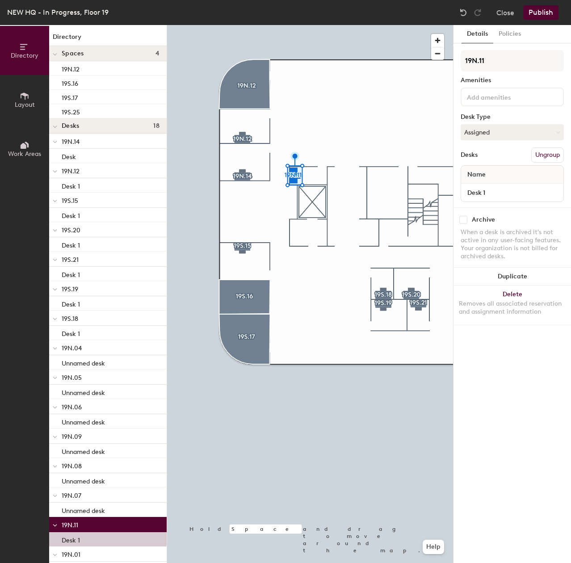
scroll to position [9, 0]
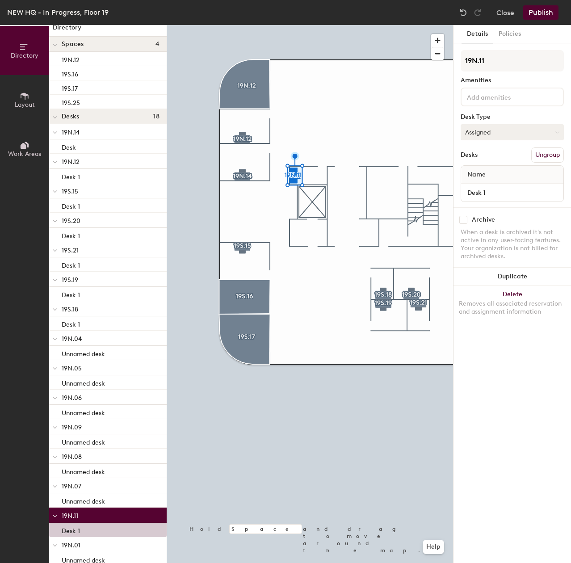
click at [488, 132] on button "Assigned" at bounding box center [512, 132] width 103 height 16
click at [481, 184] on div "Hoteled" at bounding box center [505, 186] width 89 height 13
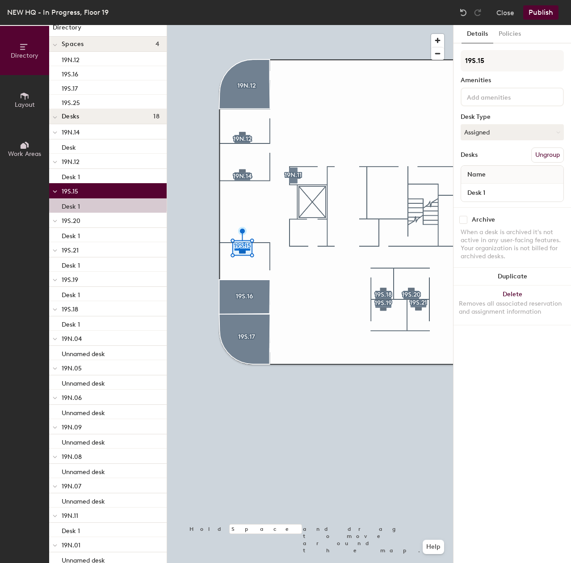
click at [377, 25] on div at bounding box center [310, 25] width 286 height 0
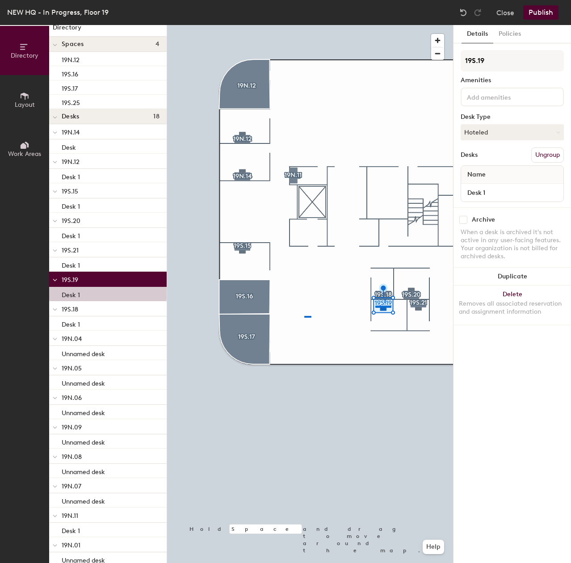
click at [305, 25] on div at bounding box center [310, 25] width 286 height 0
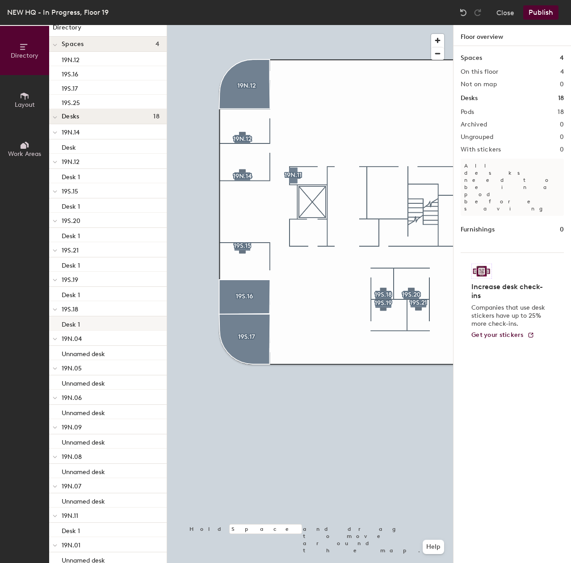
click at [148, 317] on div "Directory Layout Work Areas Directory Spaces 4 19N.12 19S.16 19S.17 19S.25 Desk…" at bounding box center [285, 294] width 571 height 538
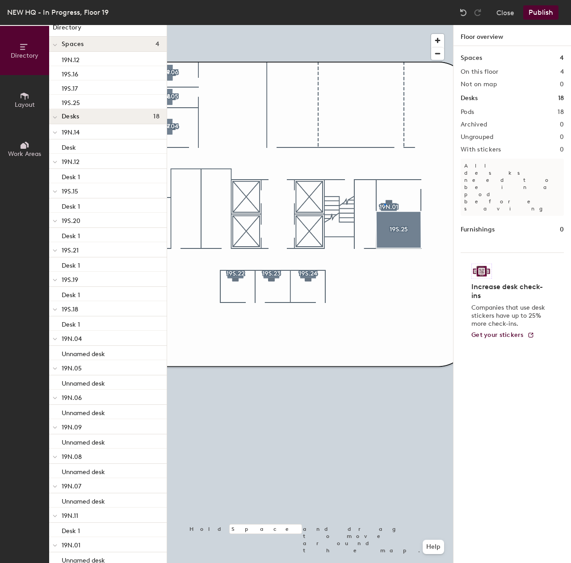
click at [385, 25] on div at bounding box center [310, 25] width 286 height 0
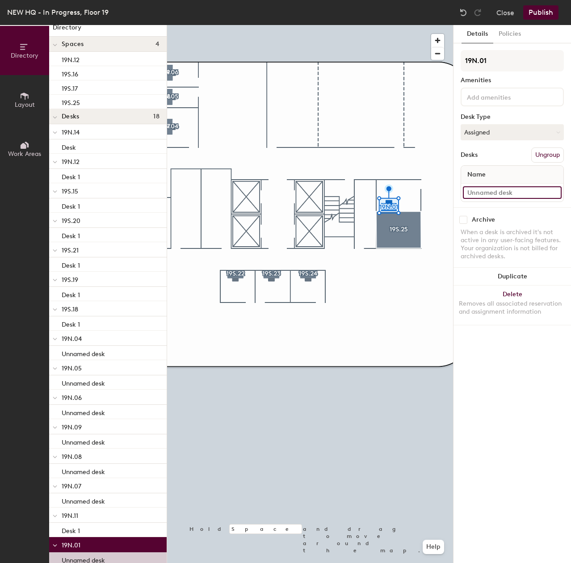
click at [484, 188] on input at bounding box center [512, 192] width 99 height 13
drag, startPoint x: 485, startPoint y: 192, endPoint x: 457, endPoint y: 197, distance: 28.2
type input "Desk"
click at [394, 25] on div at bounding box center [310, 25] width 286 height 0
click at [386, 25] on div at bounding box center [310, 25] width 286 height 0
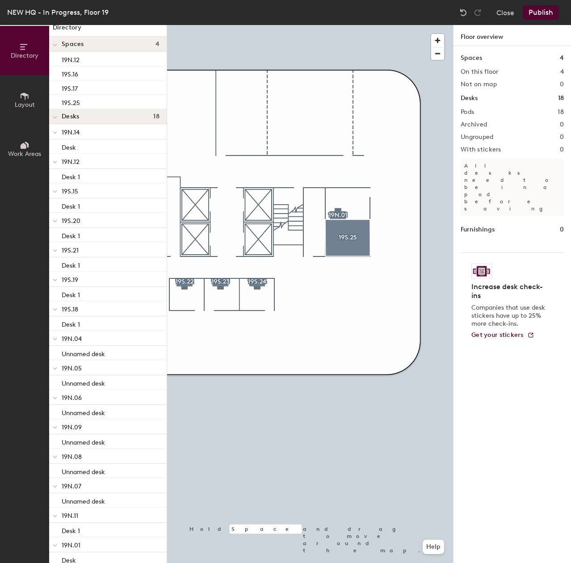
click at [537, 7] on button "Publish" at bounding box center [540, 12] width 35 height 14
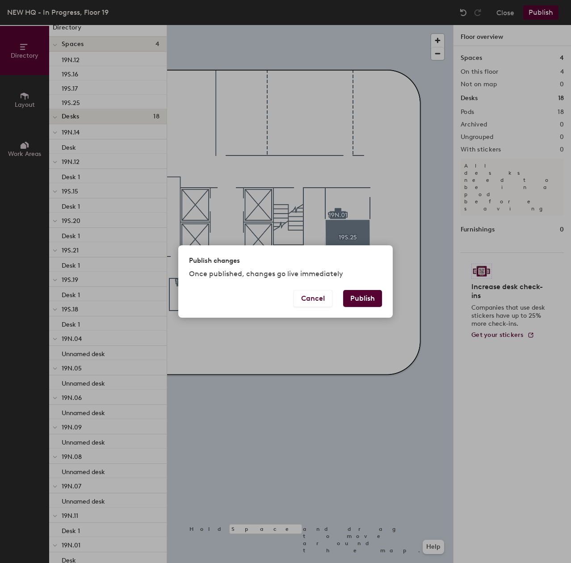
click at [371, 297] on button "Publish" at bounding box center [362, 298] width 39 height 17
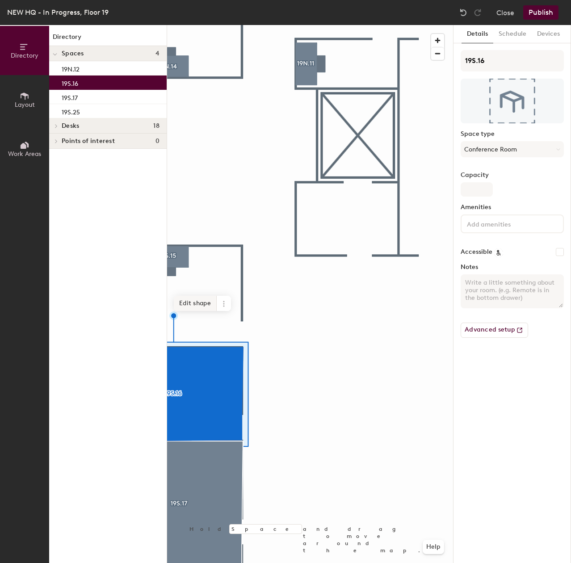
click at [198, 306] on span "Edit shape" at bounding box center [195, 303] width 43 height 15
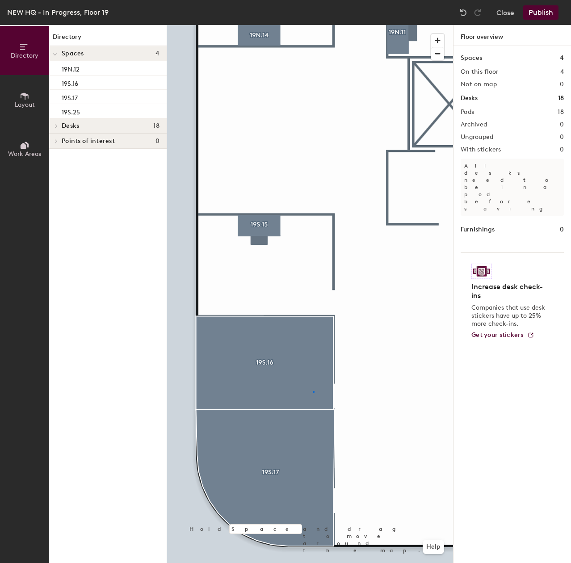
click at [313, 25] on div at bounding box center [310, 25] width 286 height 0
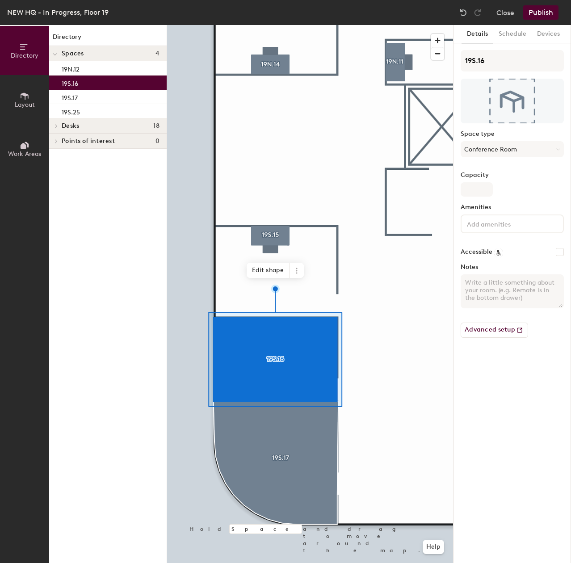
click at [547, 16] on button "Publish" at bounding box center [540, 12] width 35 height 14
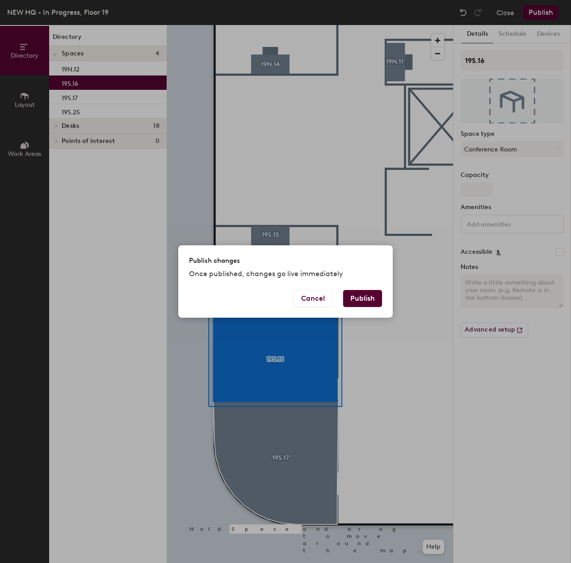
click at [355, 292] on button "Publish" at bounding box center [362, 298] width 39 height 17
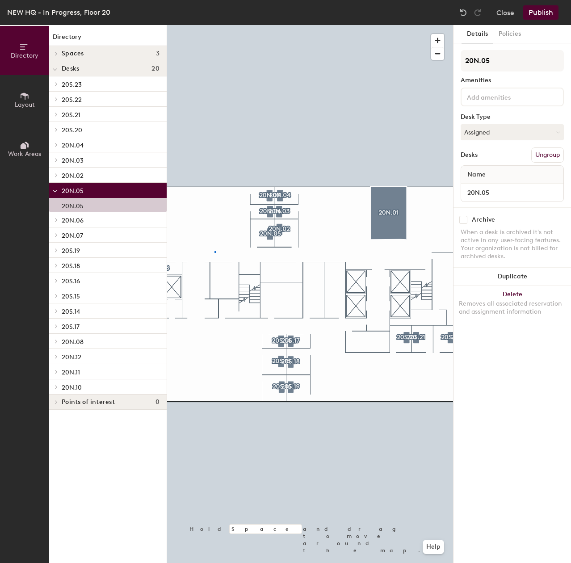
click at [215, 25] on div at bounding box center [310, 25] width 286 height 0
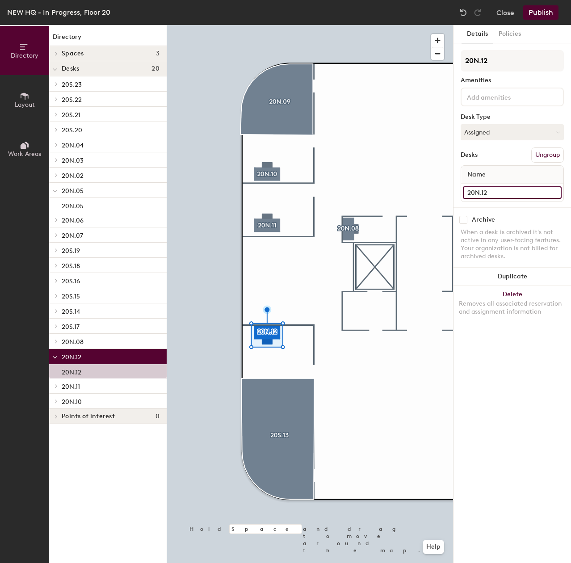
click at [435, 190] on div "Directory Layout Work Areas Directory Spaces 3 20N.01 20N.09 20S.13 Desks 20 20…" at bounding box center [285, 294] width 571 height 538
drag, startPoint x: 501, startPoint y: 189, endPoint x: 457, endPoint y: 189, distance: 43.8
click at [320, 25] on div at bounding box center [310, 25] width 286 height 0
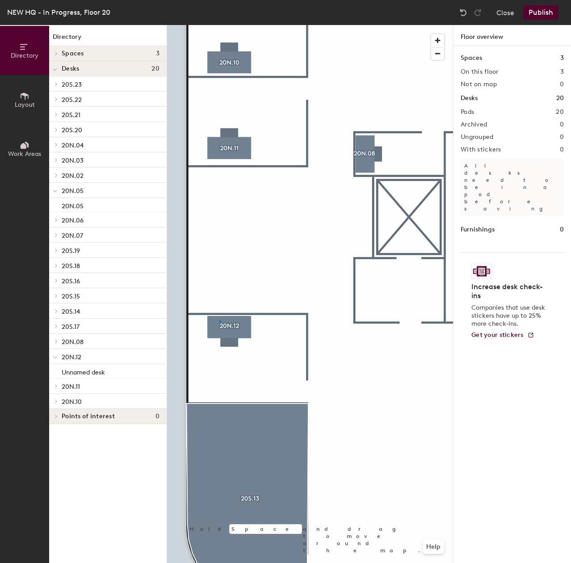
click at [220, 25] on div at bounding box center [310, 25] width 286 height 0
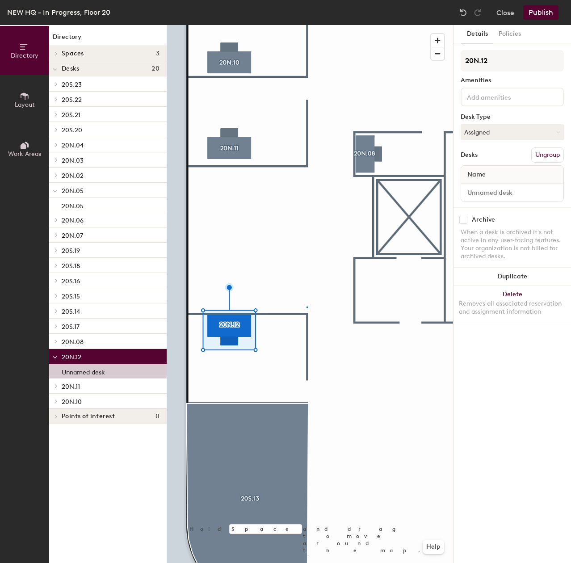
click at [307, 25] on div at bounding box center [310, 25] width 286 height 0
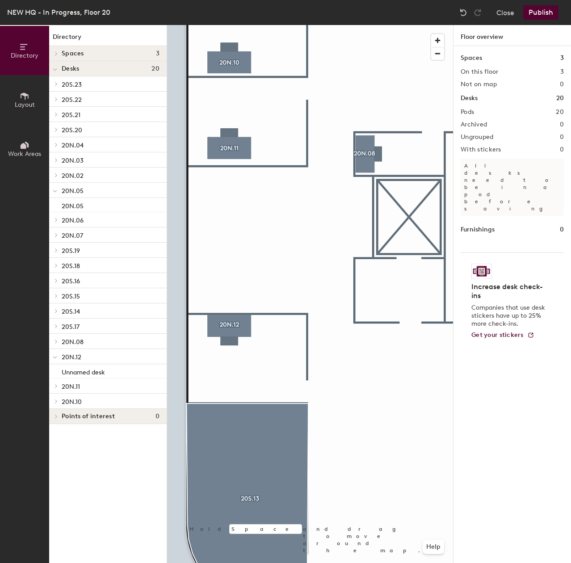
click at [240, 25] on div at bounding box center [310, 25] width 286 height 0
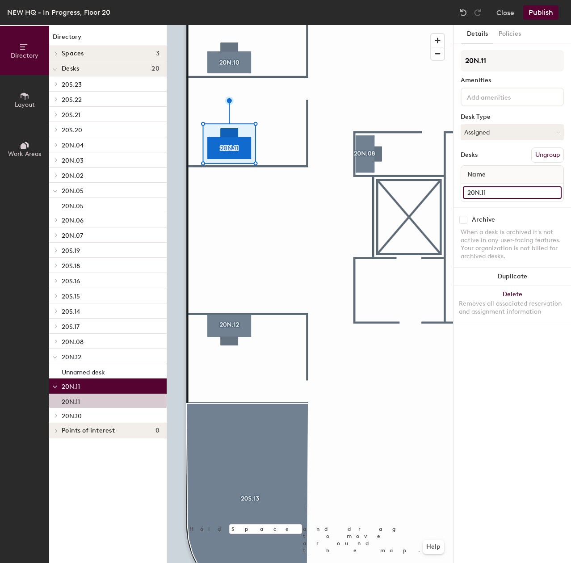
click at [427, 183] on div "Directory Layout Work Areas Directory Spaces 3 20N.01 20N.09 20S.13 Desks 20 20…" at bounding box center [285, 294] width 571 height 538
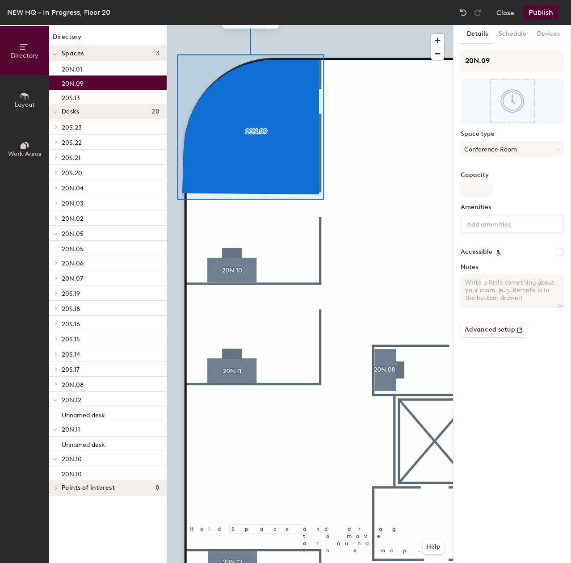
click at [241, 26] on span "Edit shape" at bounding box center [243, 20] width 43 height 15
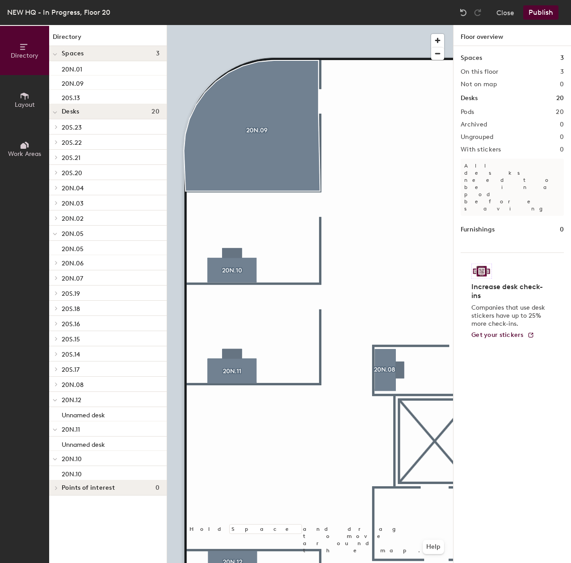
click at [318, 25] on div at bounding box center [310, 25] width 286 height 0
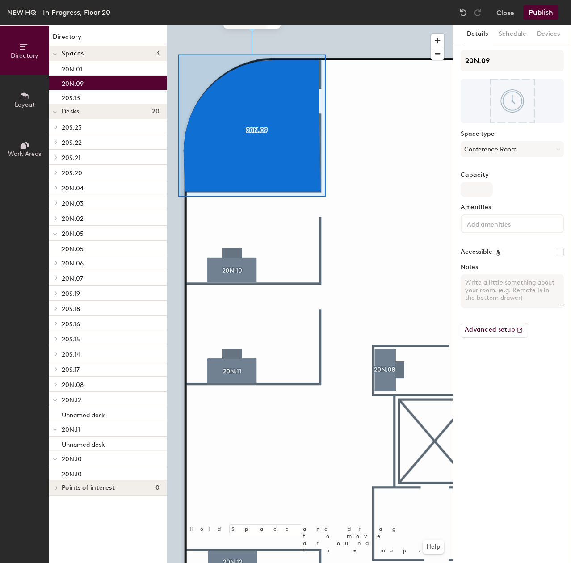
click at [233, 25] on span "Edit shape" at bounding box center [245, 20] width 43 height 15
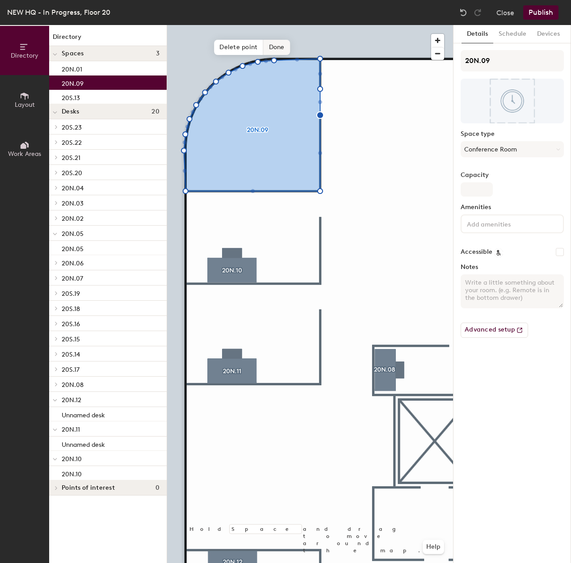
click at [285, 46] on span "Done" at bounding box center [277, 47] width 26 height 15
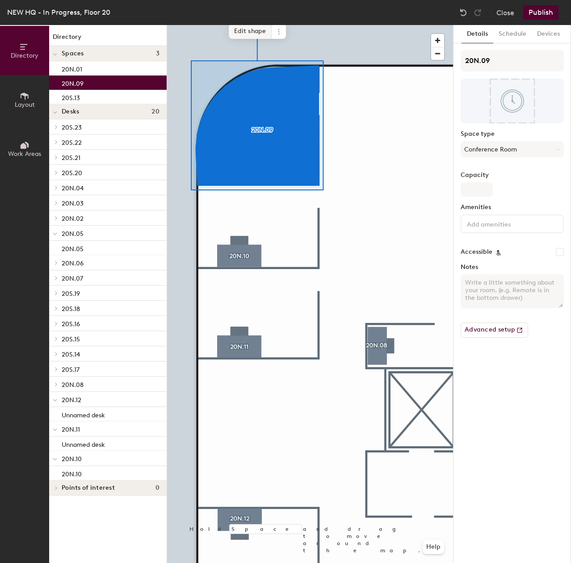
click at [261, 34] on span "Edit shape" at bounding box center [250, 31] width 43 height 15
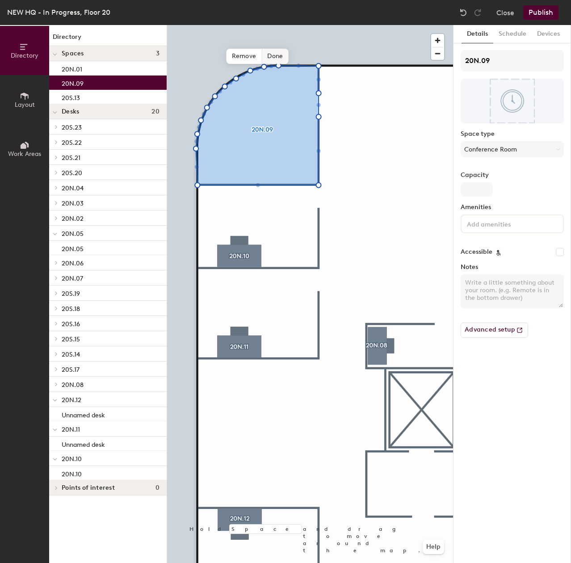
click at [285, 59] on span "Done" at bounding box center [275, 56] width 26 height 15
